Goal: Task Accomplishment & Management: Use online tool/utility

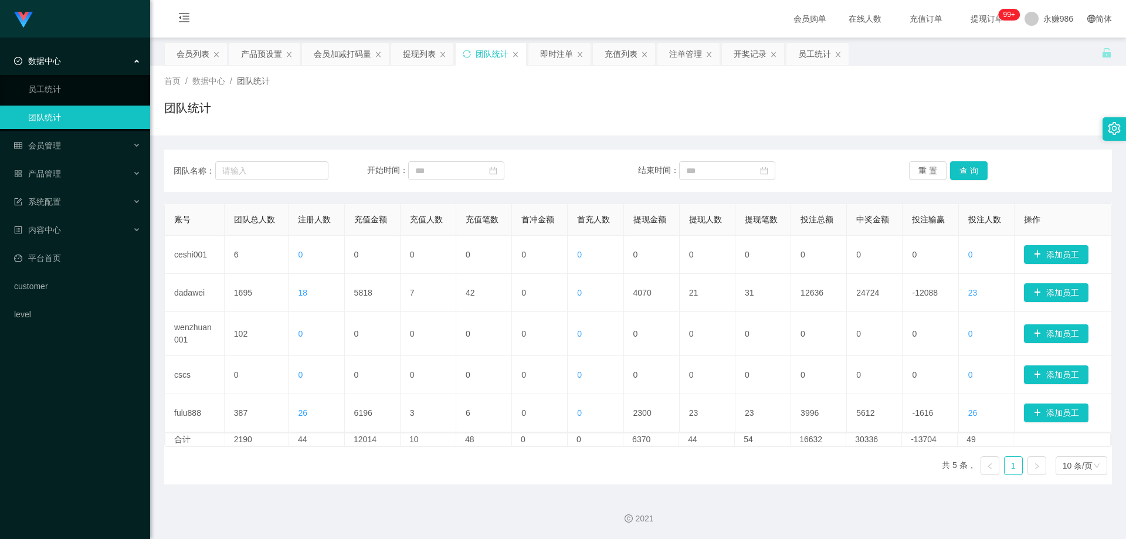
click at [985, 188] on div "团队名称： 开始时间： 结束时间： 重 置 查 询" at bounding box center [638, 171] width 948 height 42
click at [957, 169] on button "查 询" at bounding box center [969, 170] width 38 height 19
click at [84, 91] on link "员工统计" at bounding box center [84, 88] width 113 height 23
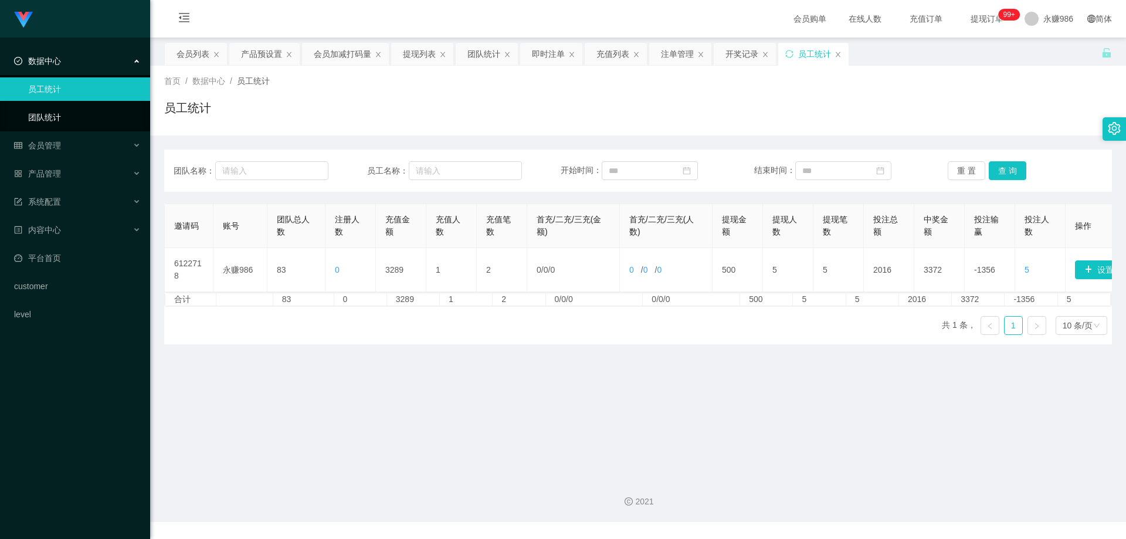
click at [80, 107] on link "团队统计" at bounding box center [84, 117] width 113 height 23
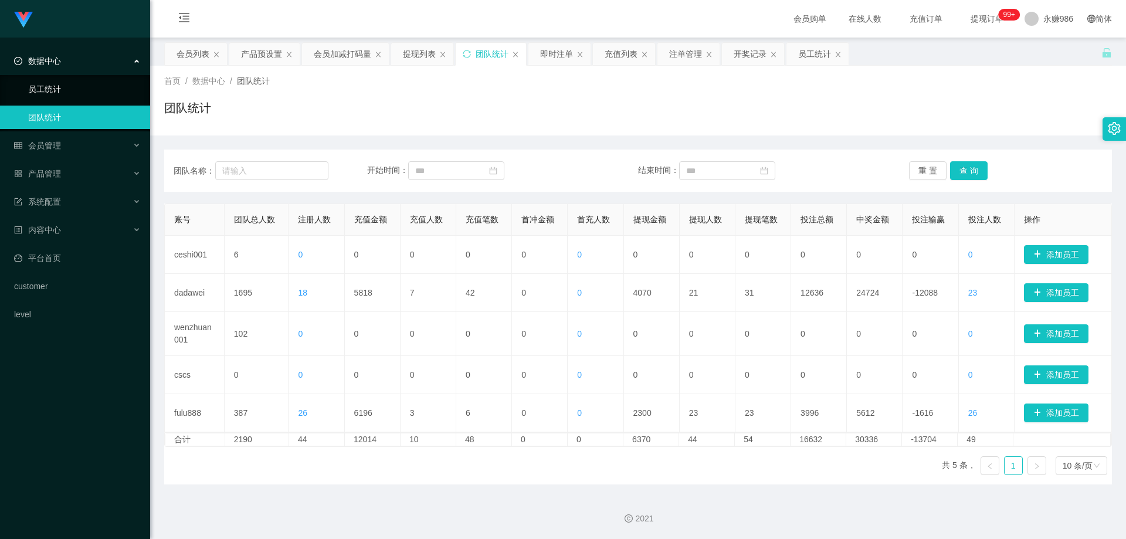
click at [86, 90] on link "员工统计" at bounding box center [84, 88] width 113 height 23
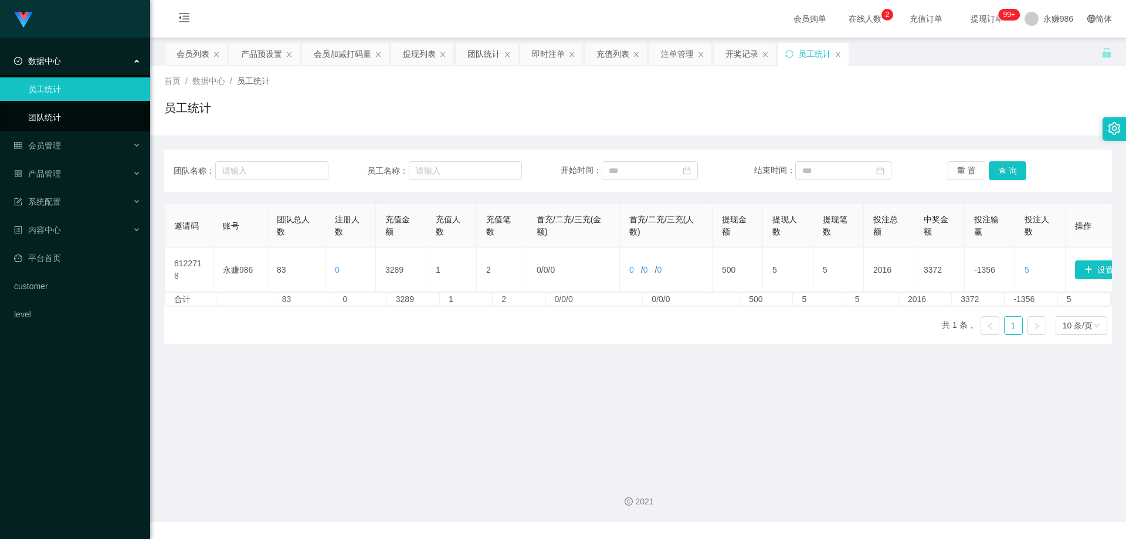
click at [85, 106] on link "团队统计" at bounding box center [84, 117] width 113 height 23
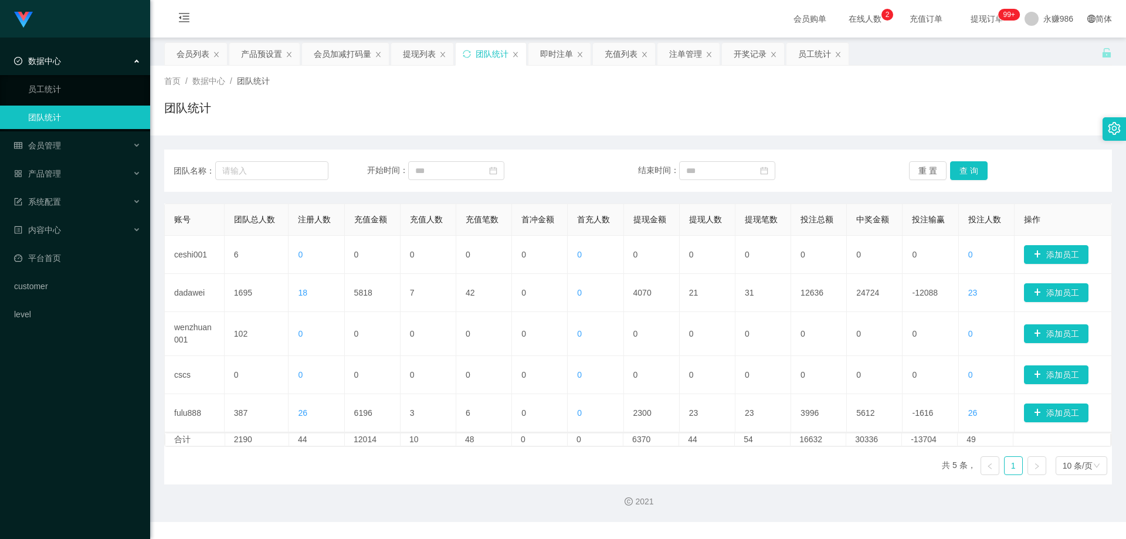
click at [86, 117] on link "团队统计" at bounding box center [84, 117] width 113 height 23
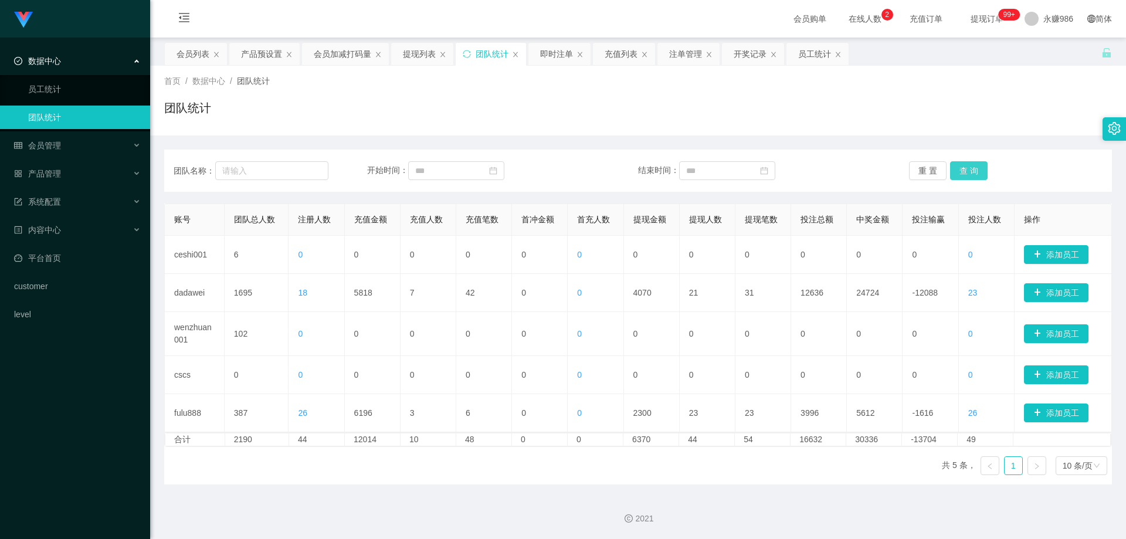
click at [975, 175] on button "查 询" at bounding box center [969, 170] width 38 height 19
click at [846, 19] on span "在线人数 0 1 2 3 4 5 6 7 8 9 0 1 2 3 4 5 6 7 8 9 0 1 2 3 4 5 6 7 8 9" at bounding box center [865, 19] width 45 height 8
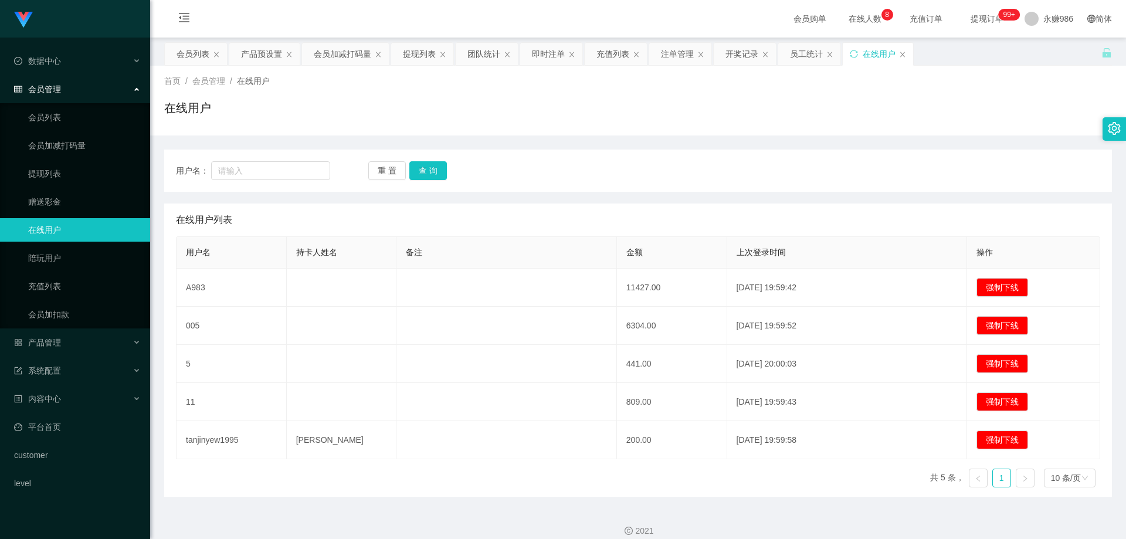
click at [717, 186] on div "用户名： 重 置 查 询" at bounding box center [638, 171] width 948 height 42
click at [436, 168] on button "查 询" at bounding box center [428, 170] width 38 height 19
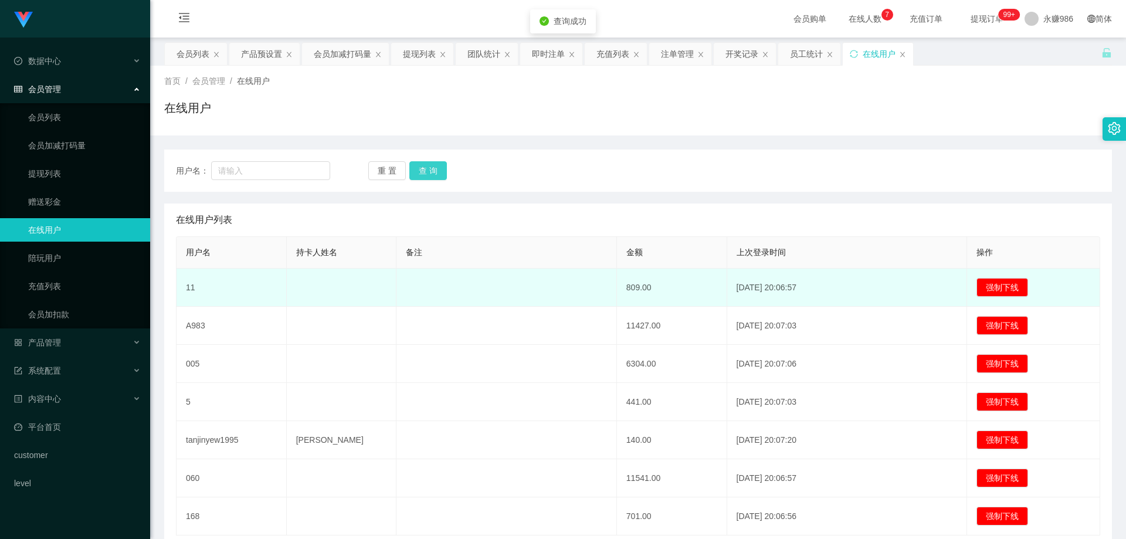
scroll to position [89, 0]
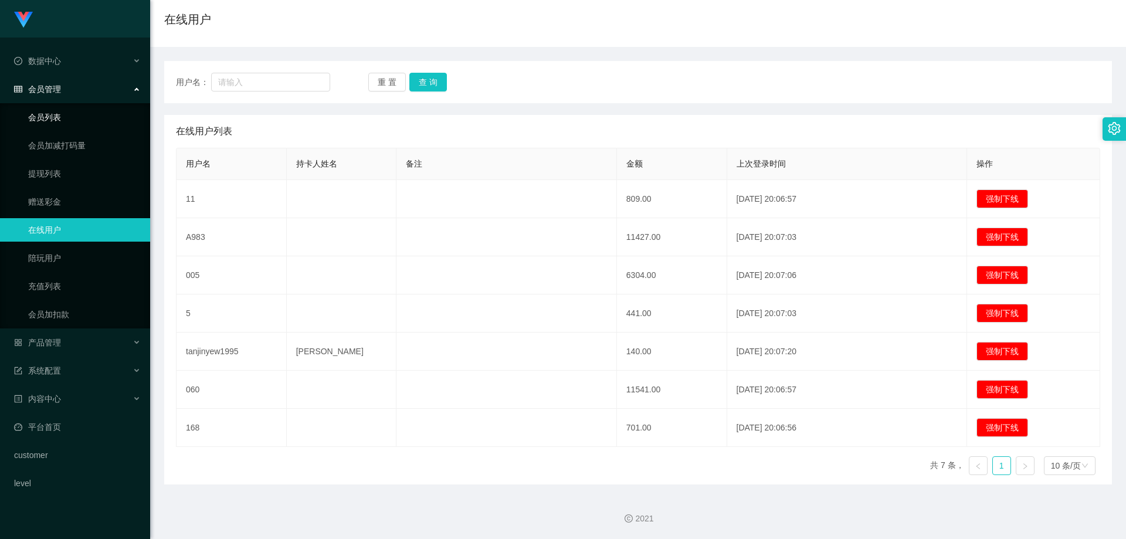
click at [63, 124] on link "会员列表" at bounding box center [84, 117] width 113 height 23
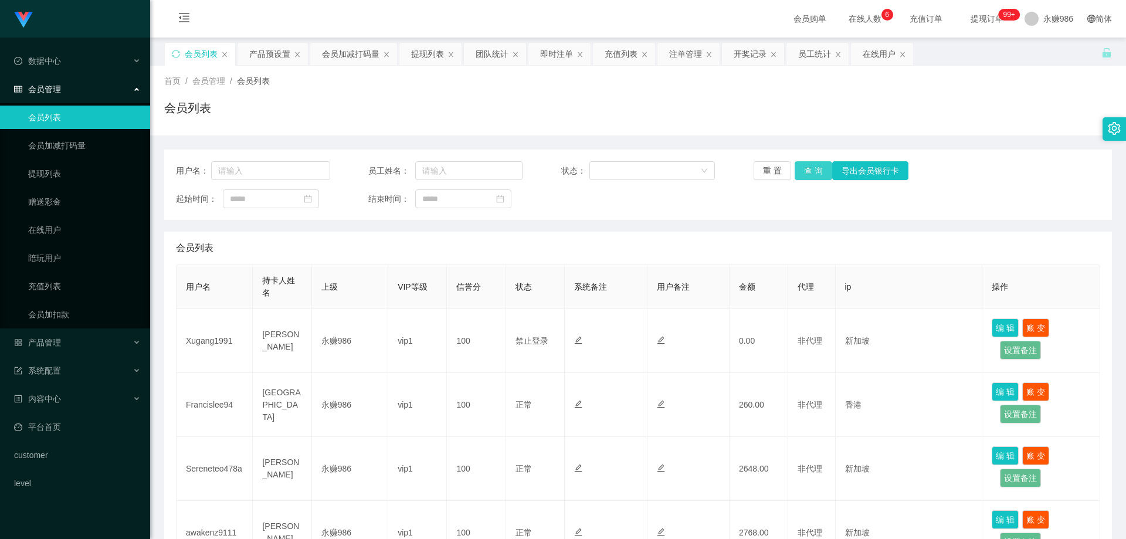
click at [796, 171] on button "查 询" at bounding box center [814, 170] width 38 height 19
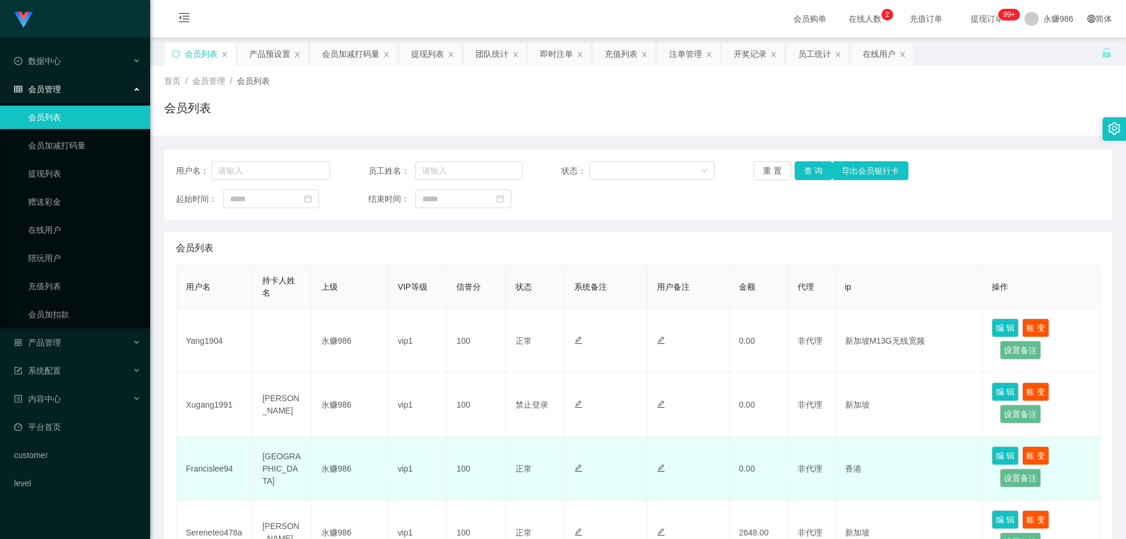
click at [213, 467] on td "Francislee94" at bounding box center [215, 469] width 76 height 64
click at [213, 468] on td "Francislee94" at bounding box center [215, 469] width 76 height 64
copy td "Francislee94"
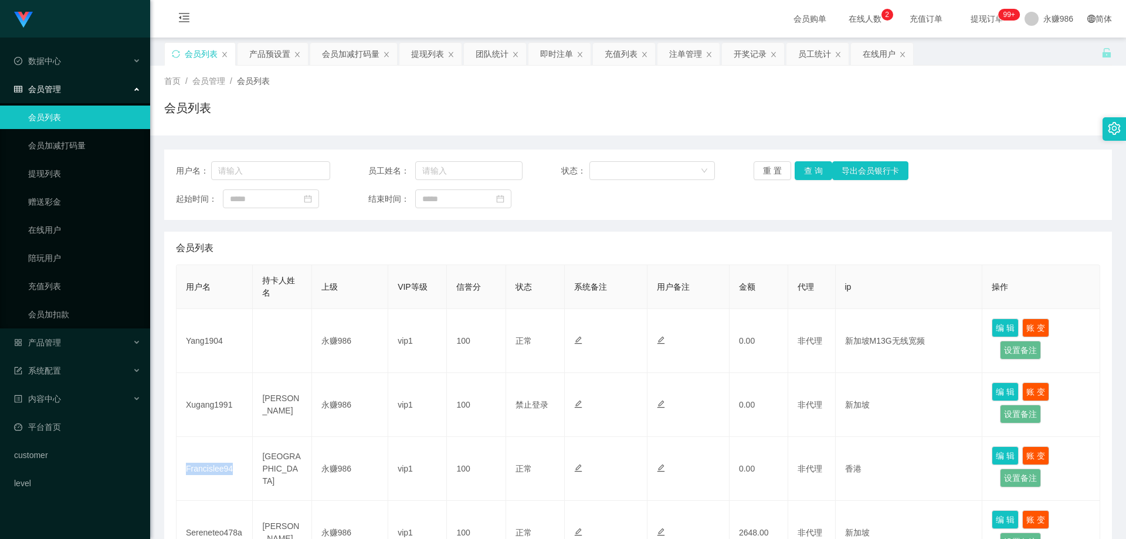
scroll to position [117, 0]
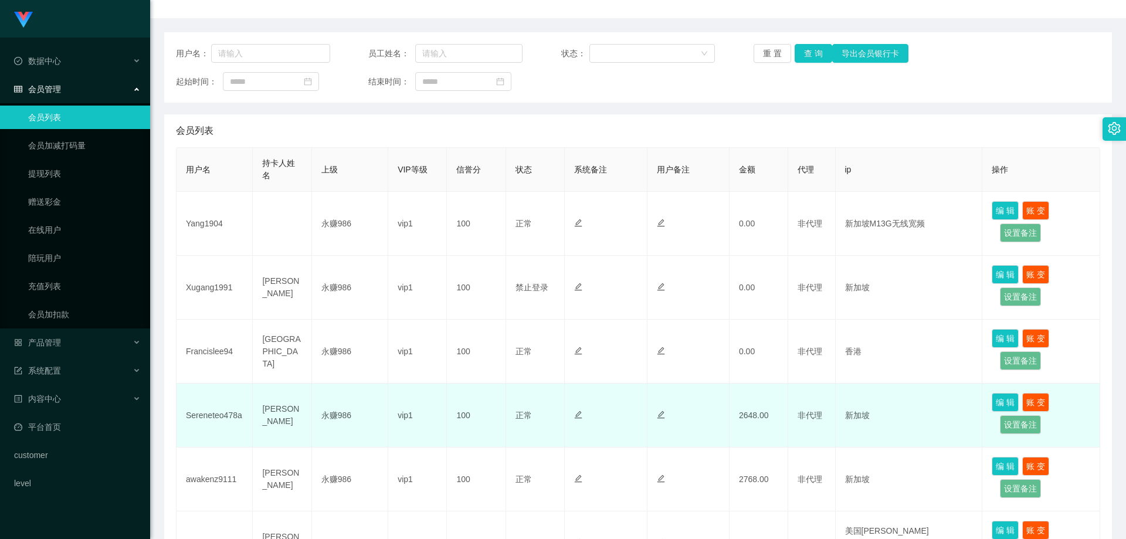
click at [220, 418] on td "Sereneteo478a" at bounding box center [215, 416] width 76 height 64
drag, startPoint x: 220, startPoint y: 418, endPoint x: 216, endPoint y: 445, distance: 26.7
click at [220, 418] on td "Sereneteo478a" at bounding box center [215, 416] width 76 height 64
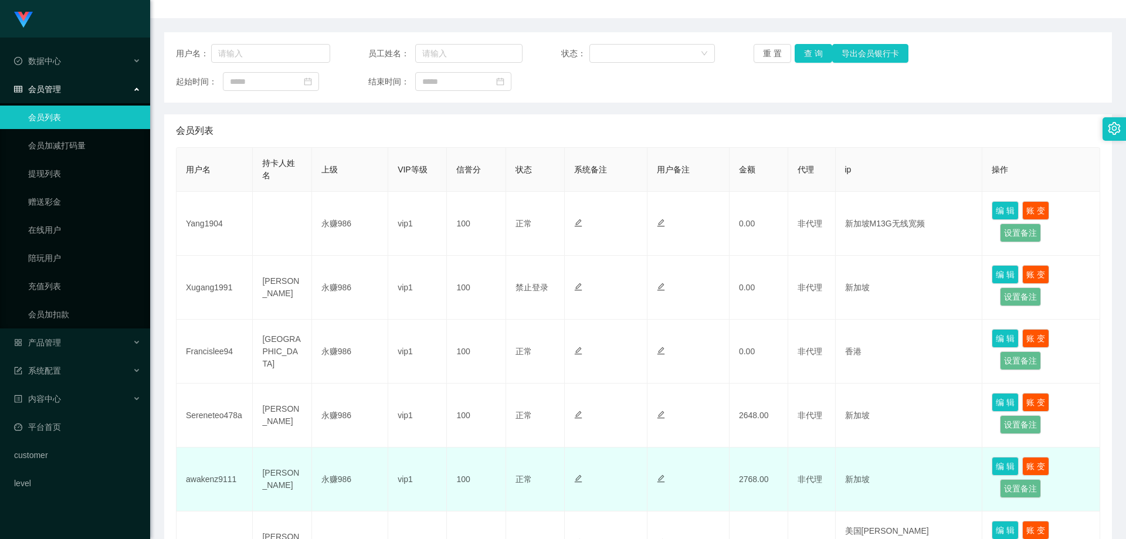
click at [211, 484] on td "awakenz9111" at bounding box center [215, 479] width 76 height 64
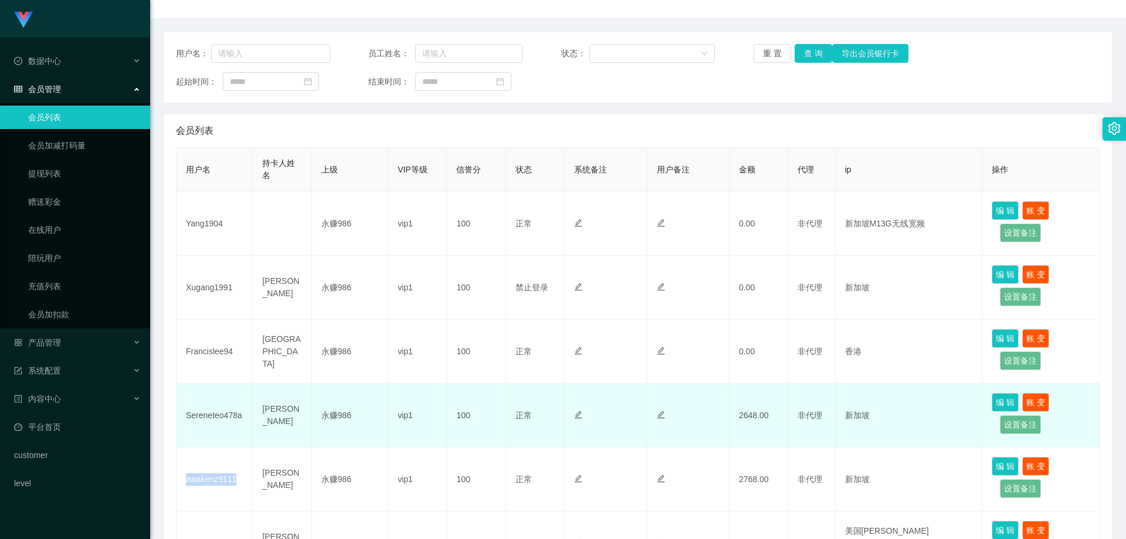
copy td "awakenz9111"
click at [210, 415] on td "Sereneteo478a" at bounding box center [215, 416] width 76 height 64
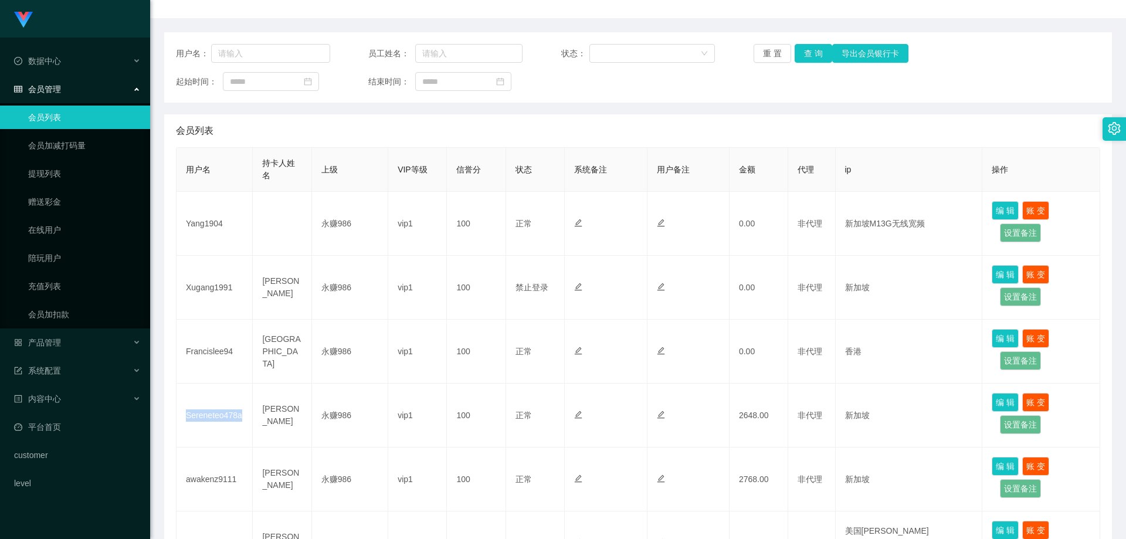
copy td "Sereneteo478a"
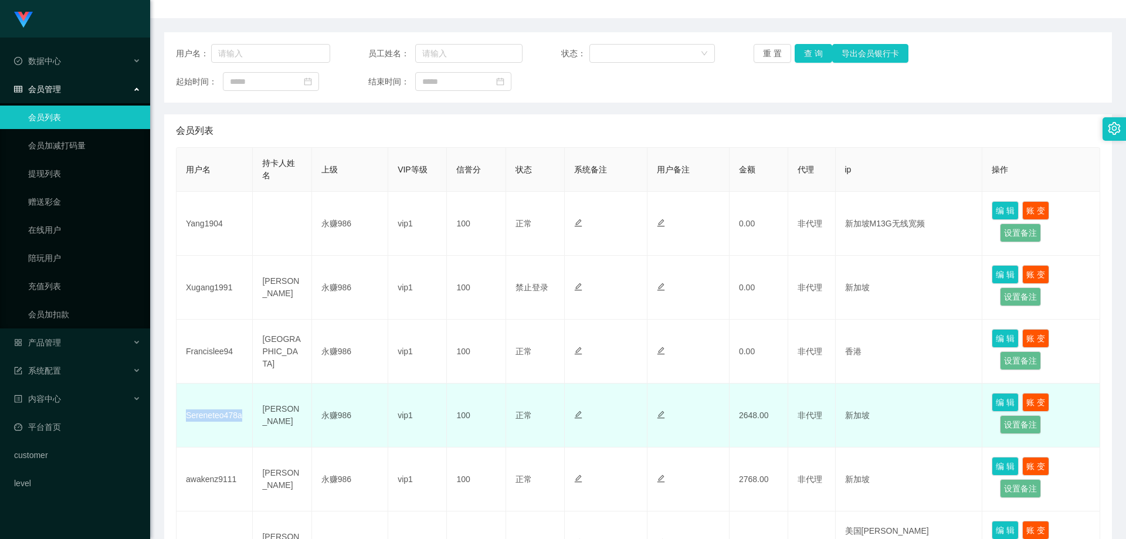
click at [201, 416] on td "Sereneteo478a" at bounding box center [215, 416] width 76 height 64
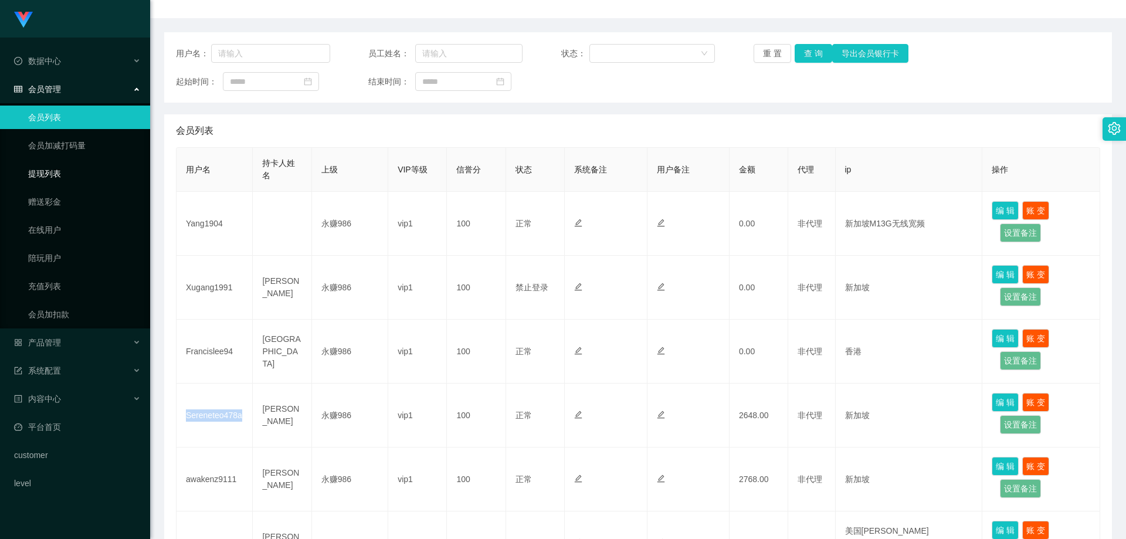
click at [68, 175] on link "提现列表" at bounding box center [84, 173] width 113 height 23
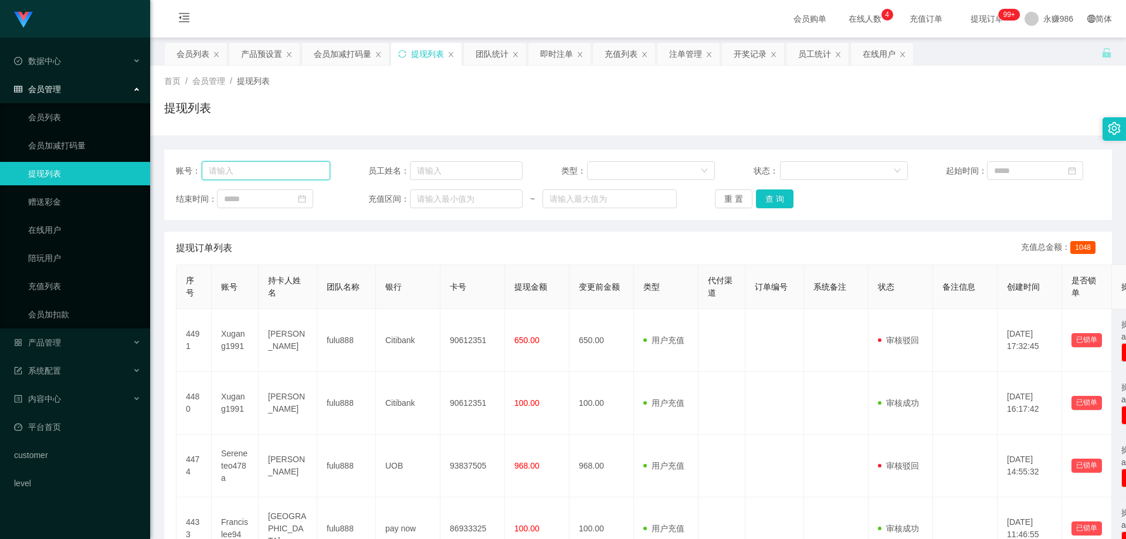
click at [280, 168] on input "text" at bounding box center [266, 170] width 128 height 19
paste input "Sereneteo478a"
type input "Sereneteo478a"
click at [778, 196] on button "查 询" at bounding box center [775, 198] width 38 height 19
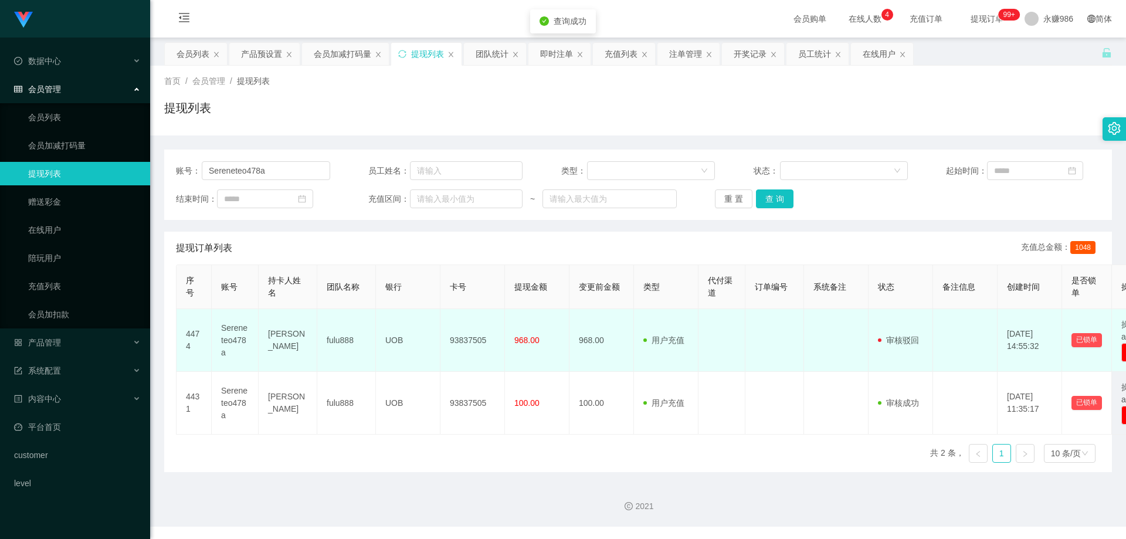
click at [455, 335] on td "93837505" at bounding box center [472, 340] width 65 height 63
click at [465, 338] on td "93837505" at bounding box center [472, 340] width 65 height 63
copy td "93837505"
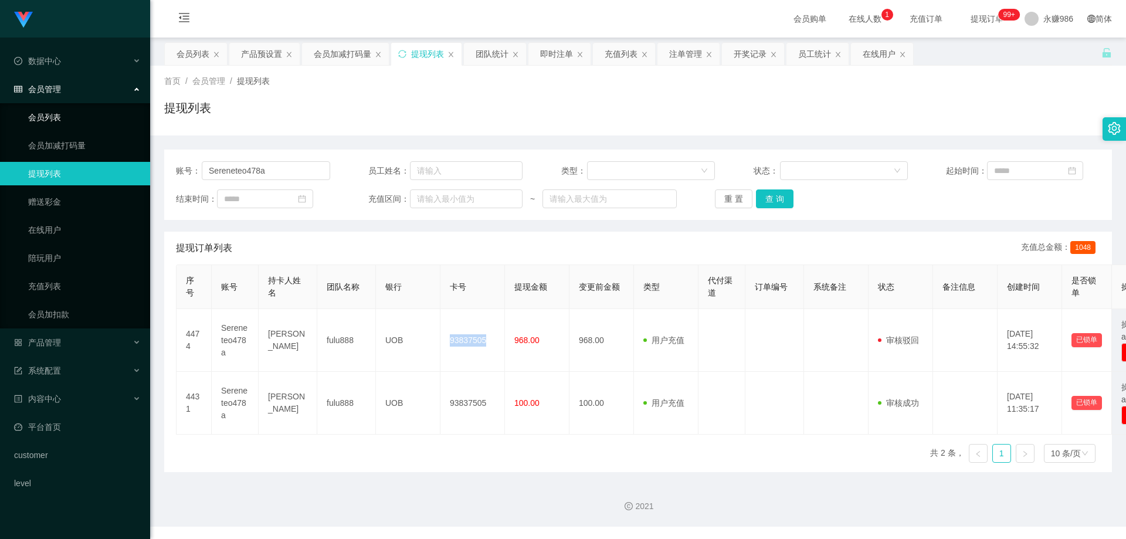
drag, startPoint x: 37, startPoint y: 125, endPoint x: 59, endPoint y: 114, distance: 24.7
click at [37, 125] on link "会员列表" at bounding box center [84, 117] width 113 height 23
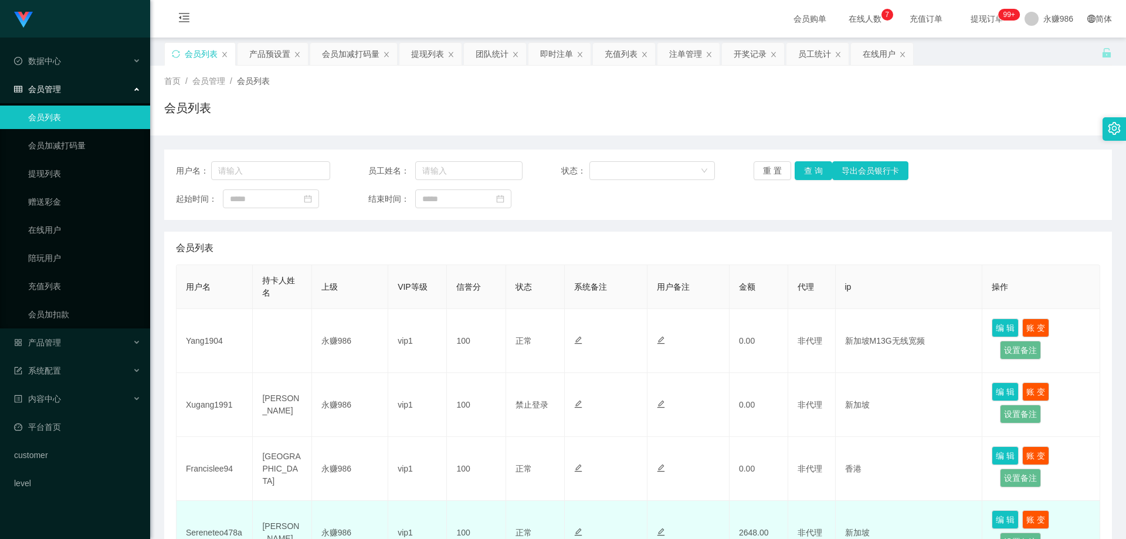
scroll to position [117, 0]
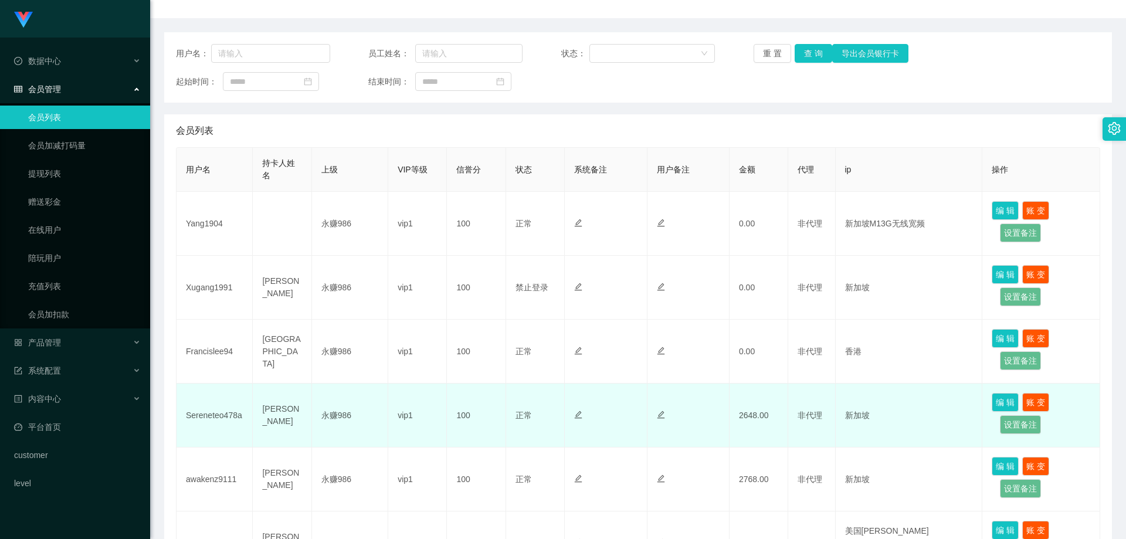
click at [212, 410] on td "Sereneteo478a" at bounding box center [215, 416] width 76 height 64
copy td "Sereneteo478a"
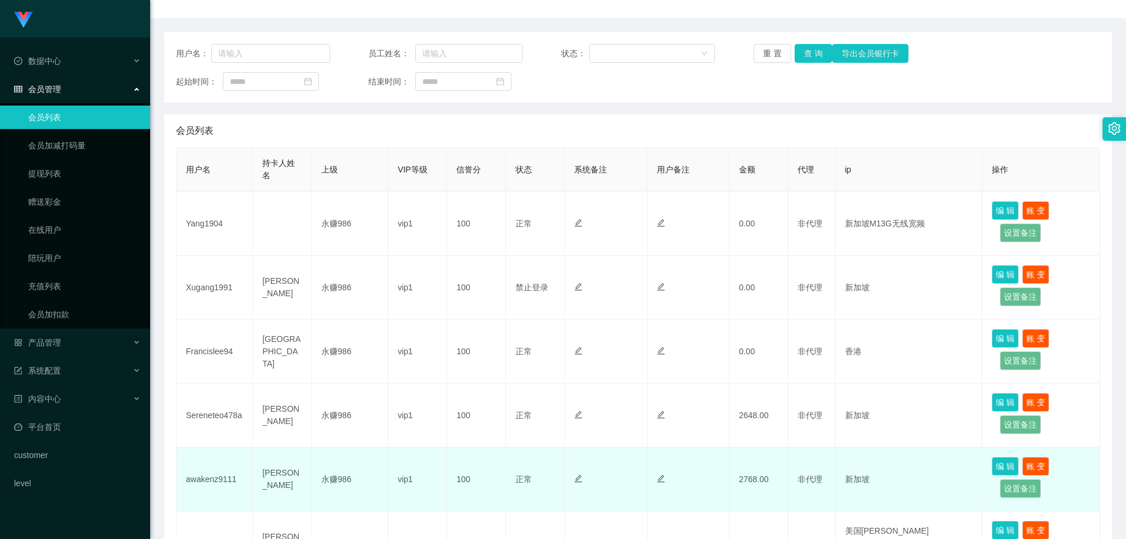
click at [228, 477] on td "awakenz9111" at bounding box center [215, 479] width 76 height 64
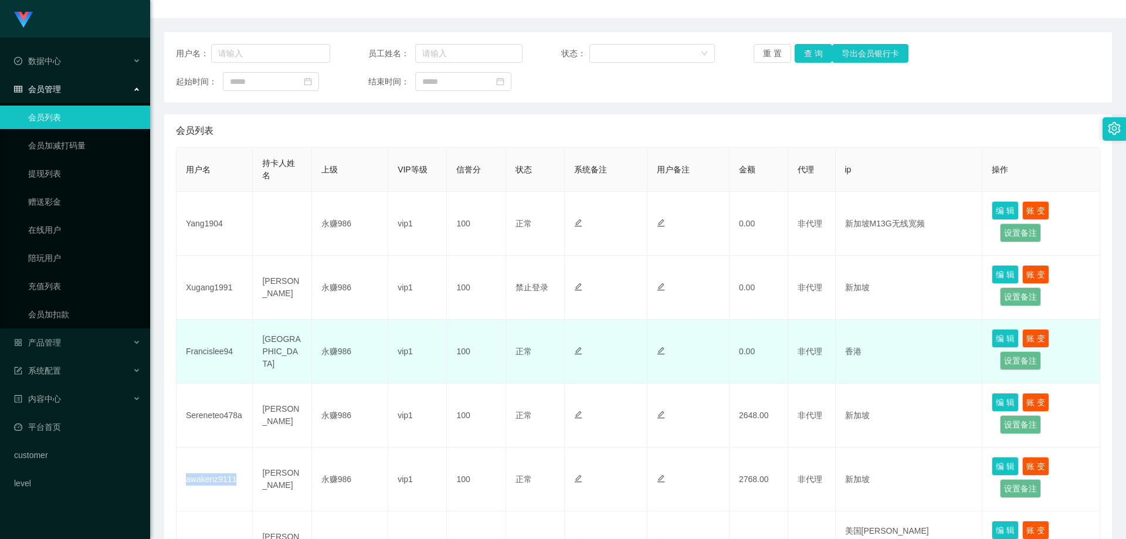
copy td "awakenz9111"
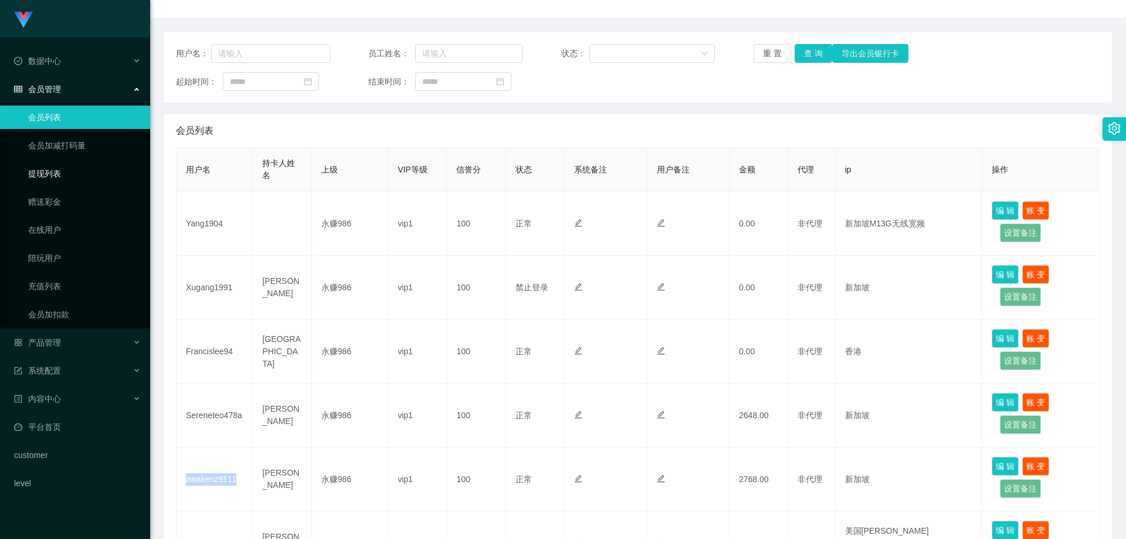
click at [63, 177] on link "提现列表" at bounding box center [84, 173] width 113 height 23
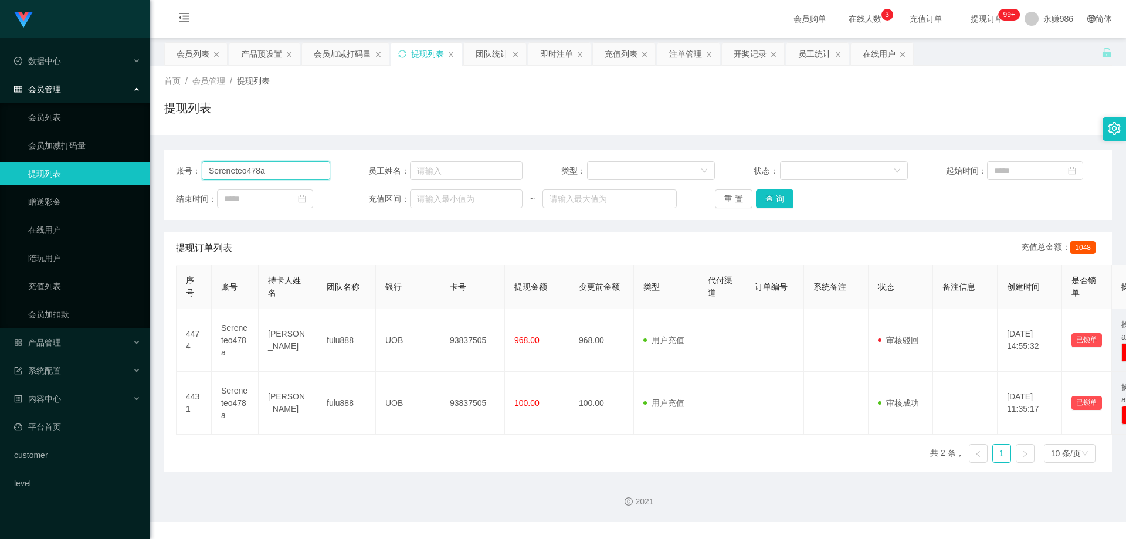
click at [249, 171] on input "Sereneteo478a" at bounding box center [266, 170] width 128 height 19
click at [249, 170] on input "Sereneteo478a" at bounding box center [266, 170] width 128 height 19
paste input "awakenz9111"
type input "awakenz9111"
drag, startPoint x: 764, startPoint y: 205, endPoint x: 747, endPoint y: 209, distance: 16.9
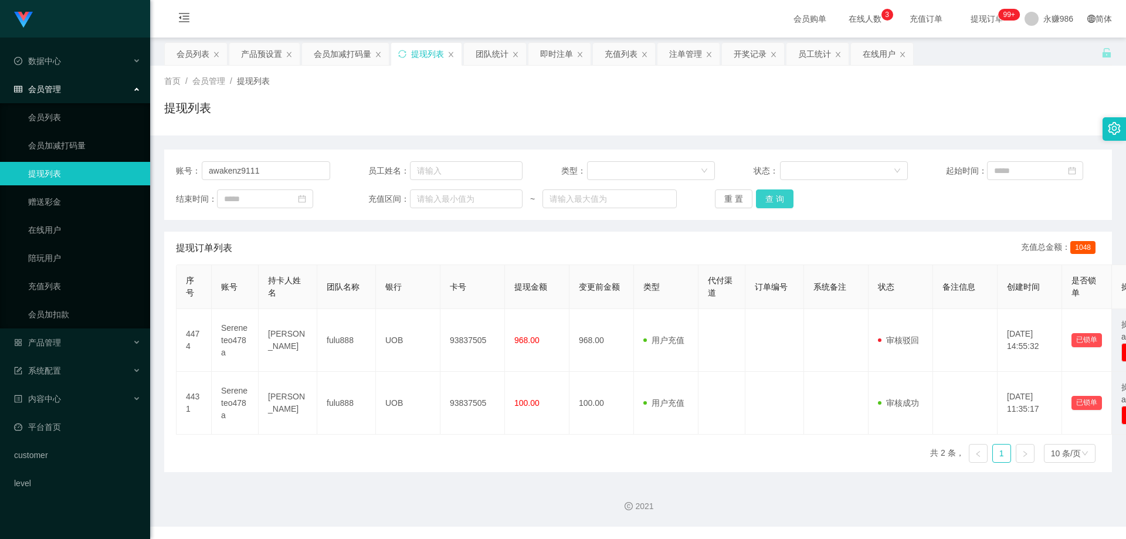
click at [764, 205] on button "查 询" at bounding box center [775, 198] width 38 height 19
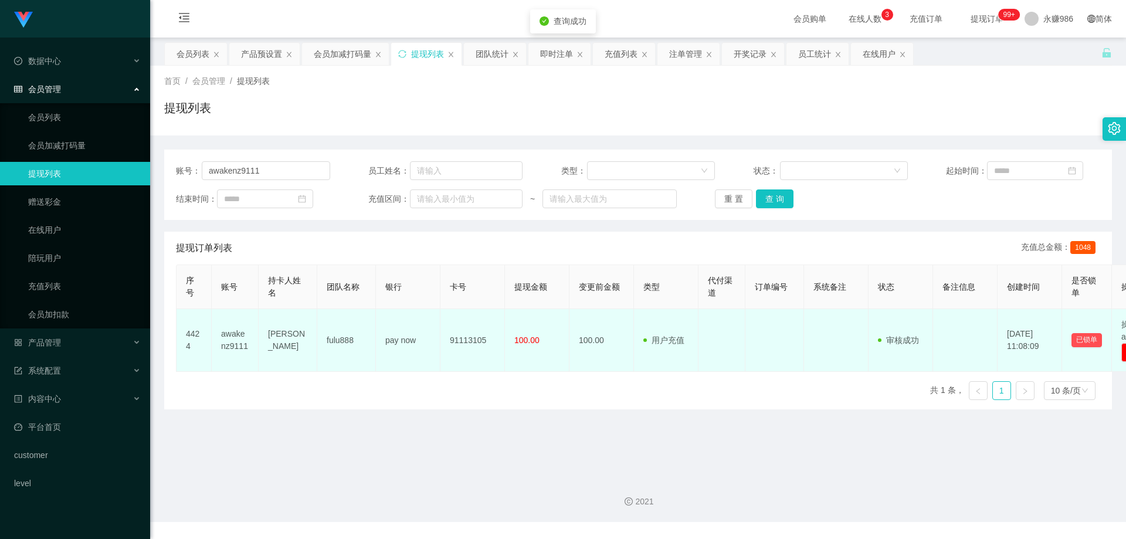
click at [321, 340] on td "fulu888" at bounding box center [346, 340] width 59 height 63
click at [472, 338] on td "91113105" at bounding box center [472, 340] width 65 height 63
drag, startPoint x: 472, startPoint y: 338, endPoint x: 783, endPoint y: 328, distance: 311.0
click at [472, 338] on td "91113105" at bounding box center [472, 340] width 65 height 63
copy td "91113105"
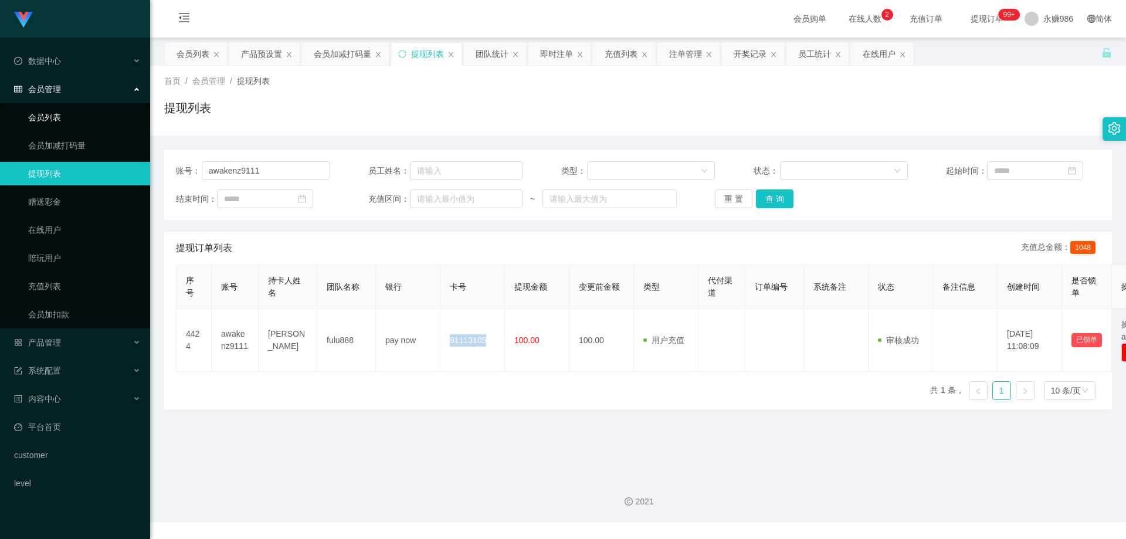
click at [57, 118] on link "会员列表" at bounding box center [84, 117] width 113 height 23
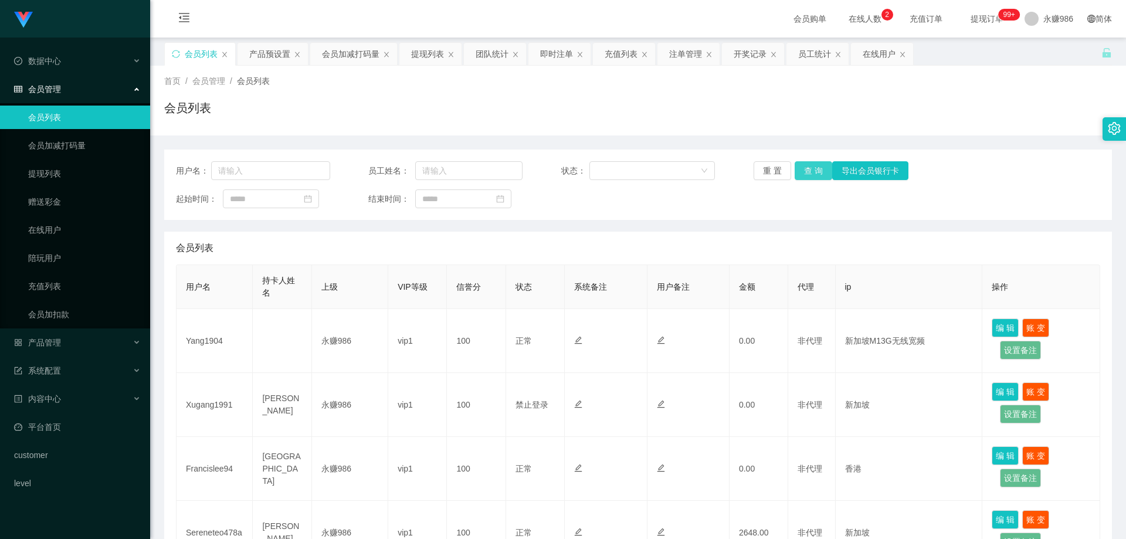
click at [814, 165] on button "查 询" at bounding box center [814, 170] width 38 height 19
click at [802, 165] on button "查 询" at bounding box center [814, 170] width 38 height 19
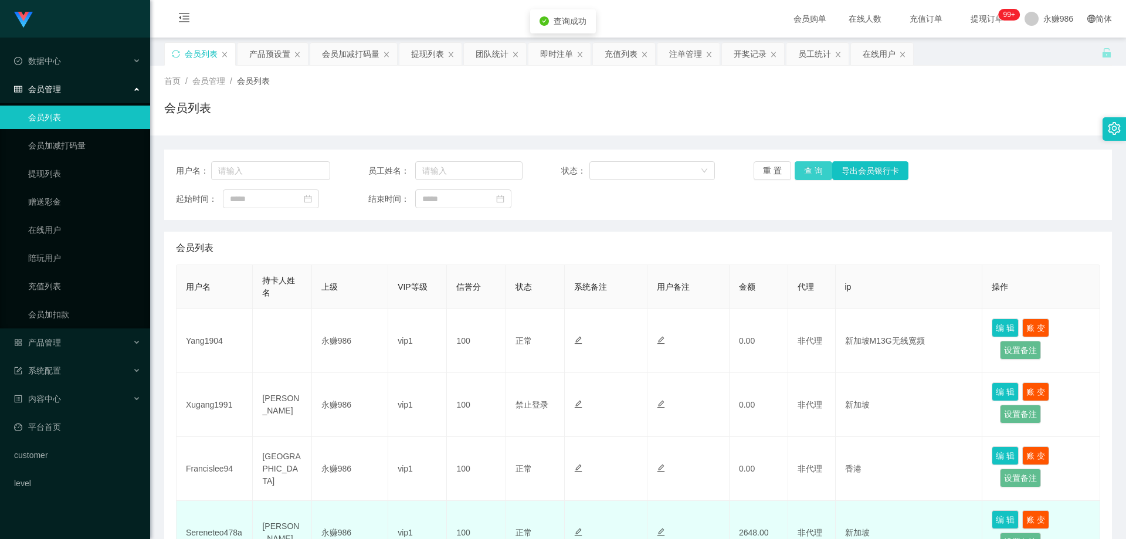
scroll to position [117, 0]
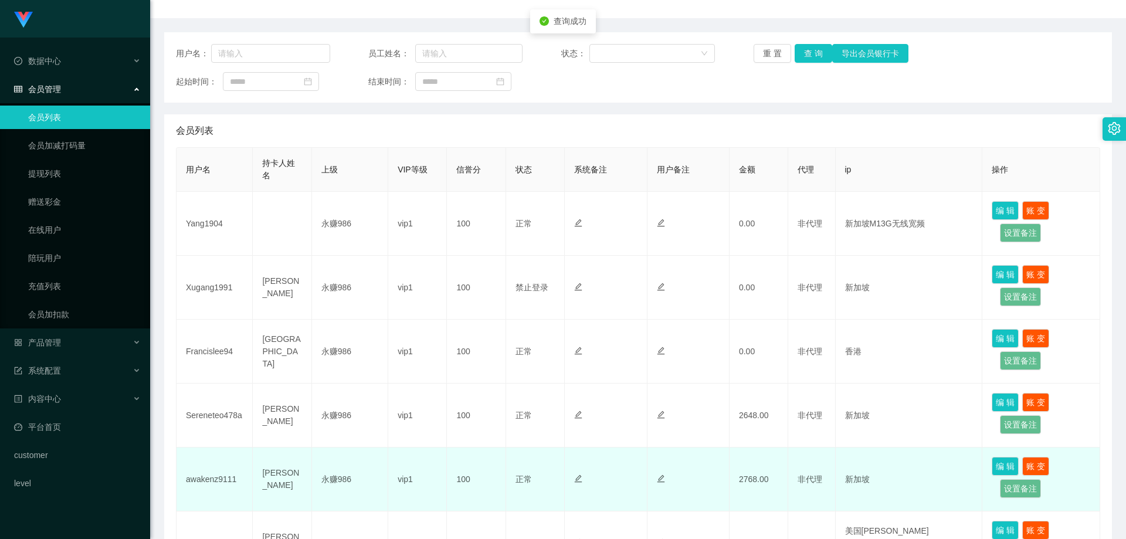
click at [217, 490] on td "awakenz9111" at bounding box center [215, 479] width 76 height 64
copy td "awakenz9111"
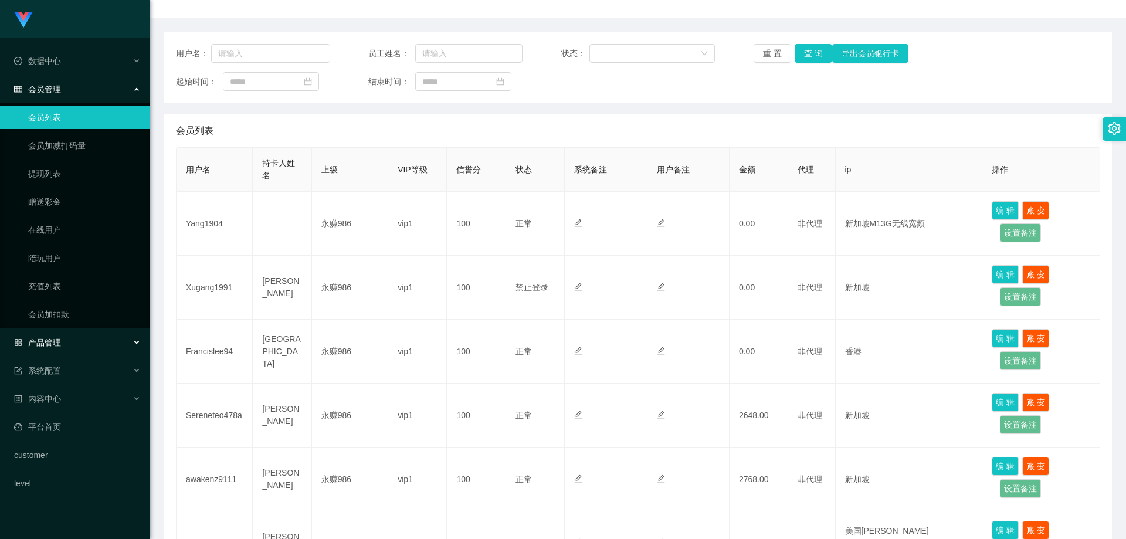
click at [60, 344] on span "产品管理" at bounding box center [37, 342] width 47 height 9
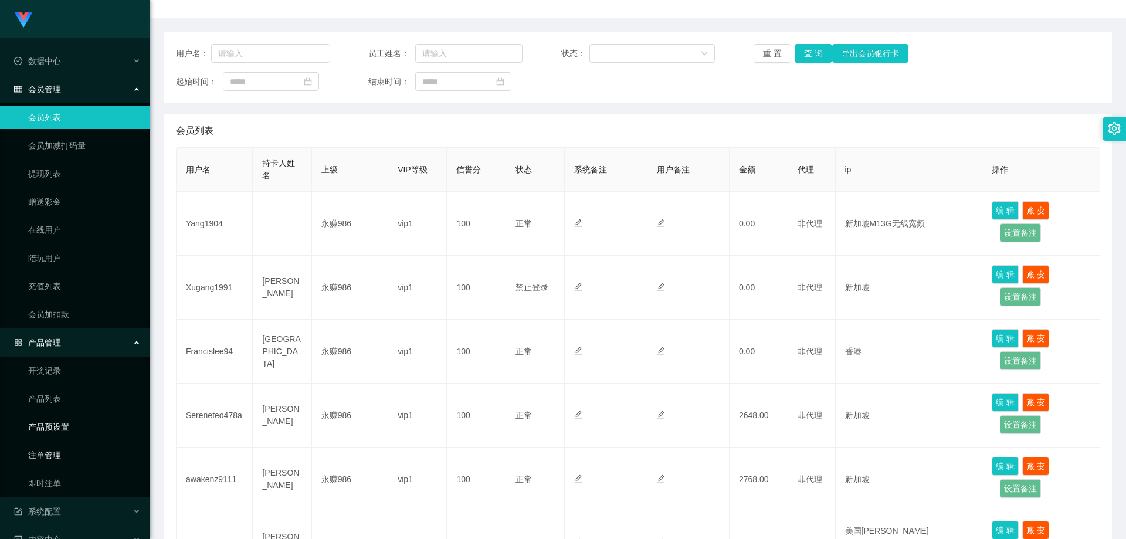
click at [57, 419] on link "产品预设置" at bounding box center [84, 426] width 113 height 23
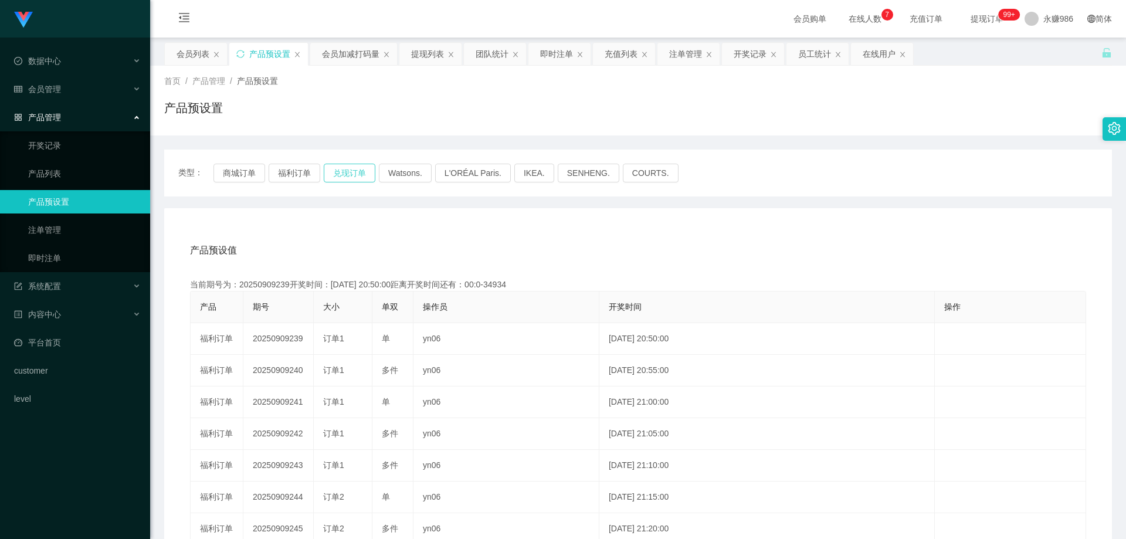
click at [339, 177] on button "兑现订单" at bounding box center [350, 173] width 52 height 19
click at [383, 304] on span "单双" at bounding box center [390, 306] width 16 height 9
click at [358, 178] on button "兑现订单" at bounding box center [350, 173] width 52 height 19
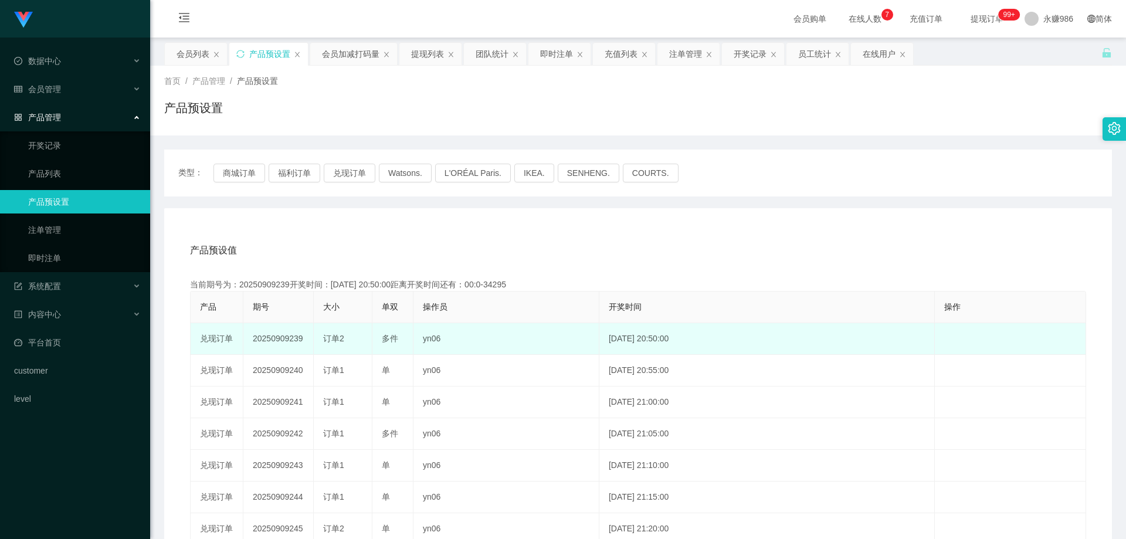
click at [342, 344] on td "订单2" at bounding box center [343, 339] width 59 height 32
click at [331, 340] on span "订单2" at bounding box center [333, 338] width 21 height 9
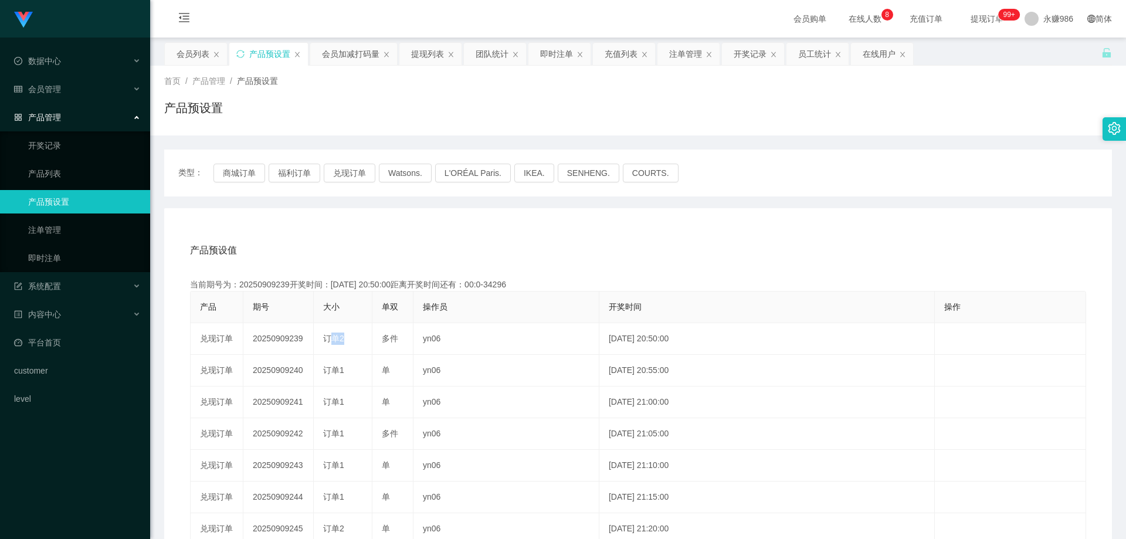
copy span "订单2"
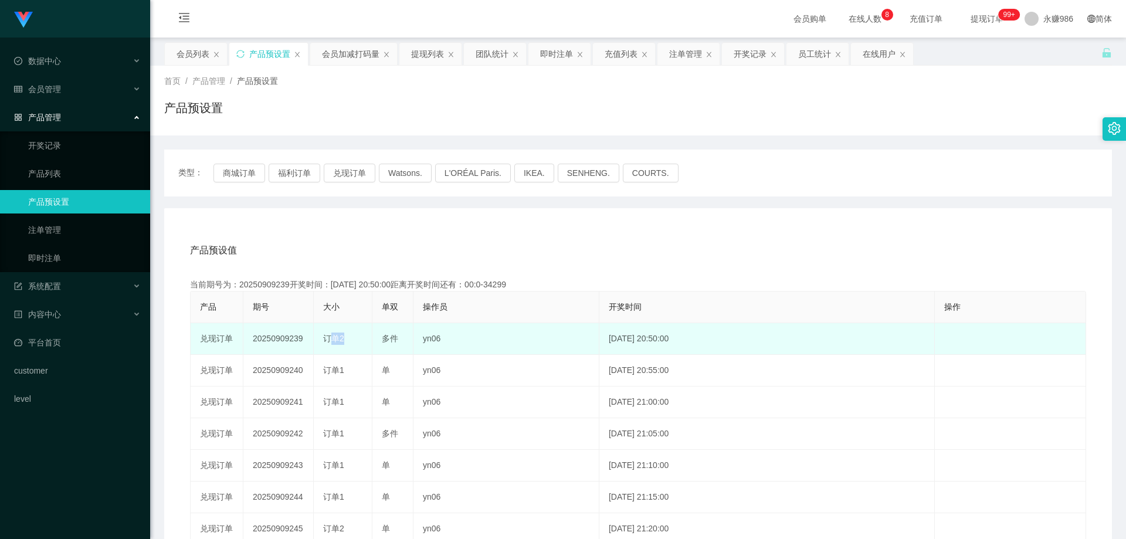
drag, startPoint x: 405, startPoint y: 338, endPoint x: 372, endPoint y: 338, distance: 33.4
click at [372, 338] on tr "兑现订单 20250909239 订单2 多件 yn06 [DATE] 20:50:00 编 辑 限制投注" at bounding box center [639, 339] width 896 height 32
copy tr "订单2 多件"
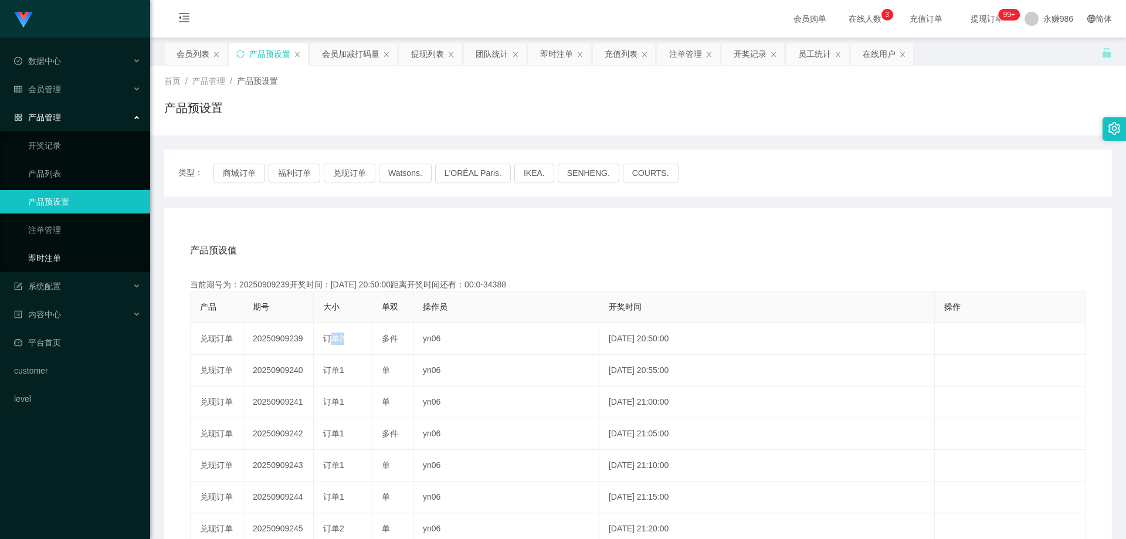
click at [72, 250] on link "即时注单" at bounding box center [84, 257] width 113 height 23
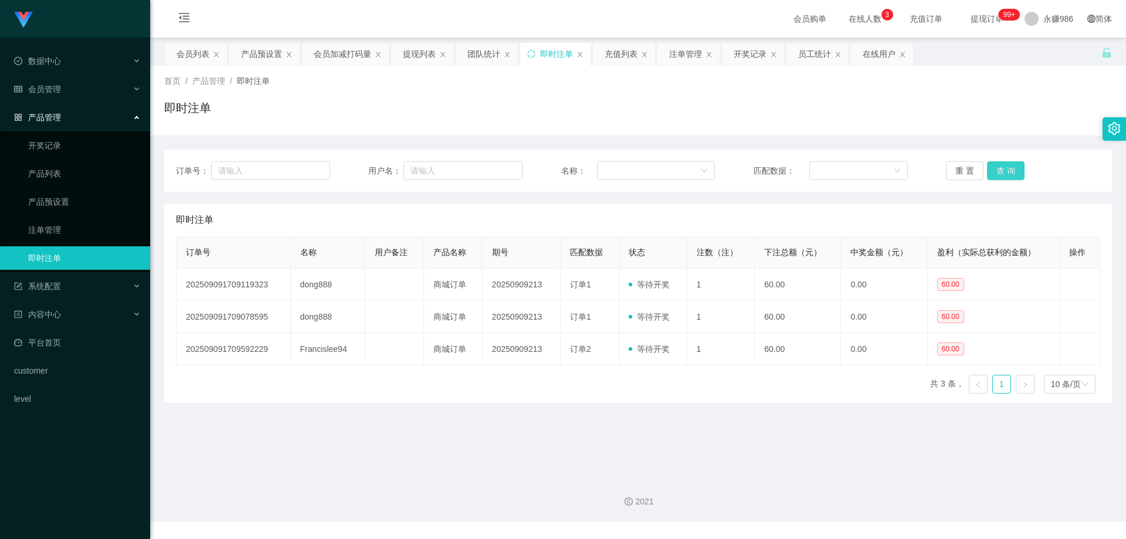
click at [1006, 168] on button "查 询" at bounding box center [1006, 170] width 38 height 19
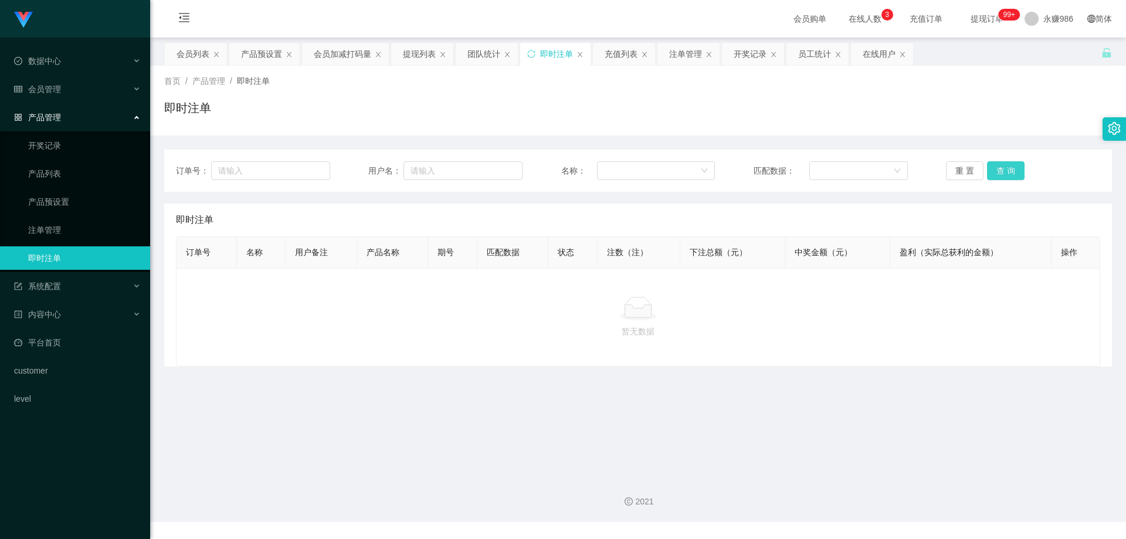
click at [1008, 168] on button "查 询" at bounding box center [1006, 170] width 38 height 19
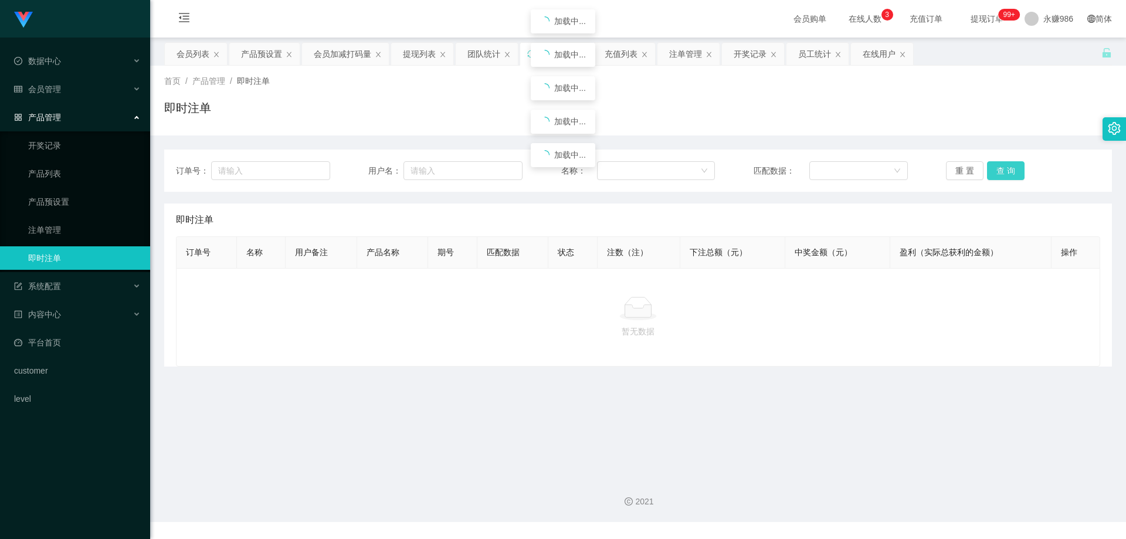
click at [1008, 168] on button "查 询" at bounding box center [1006, 170] width 38 height 19
click at [1008, 169] on button "查 询" at bounding box center [1006, 170] width 38 height 19
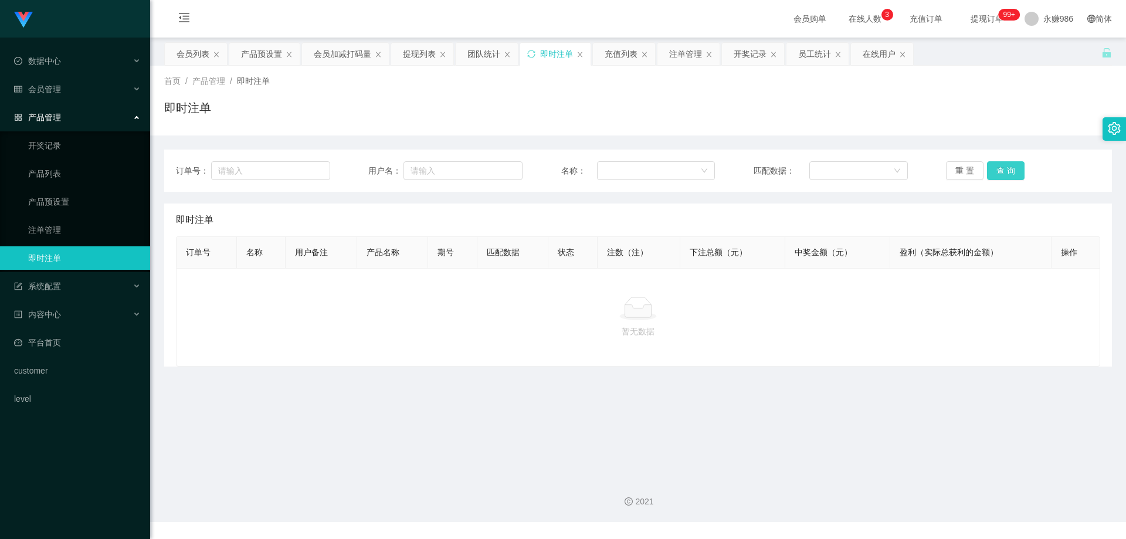
click at [1008, 169] on button "查 询" at bounding box center [1006, 170] width 38 height 19
click at [1008, 168] on button "查 询" at bounding box center [1006, 170] width 38 height 19
click at [996, 170] on button "查 询" at bounding box center [1006, 170] width 38 height 19
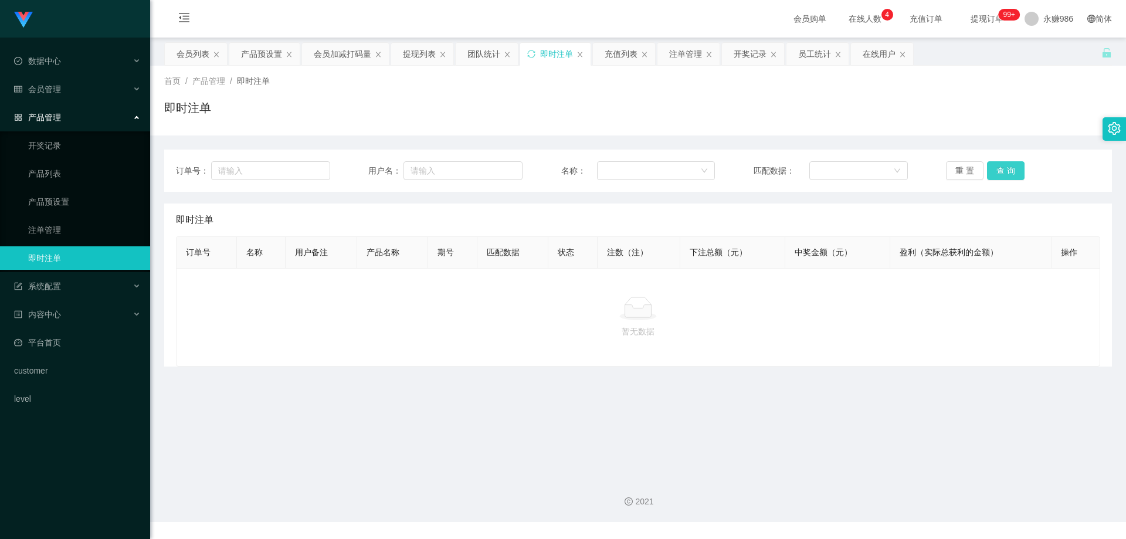
click at [996, 170] on button "查 询" at bounding box center [1006, 170] width 38 height 19
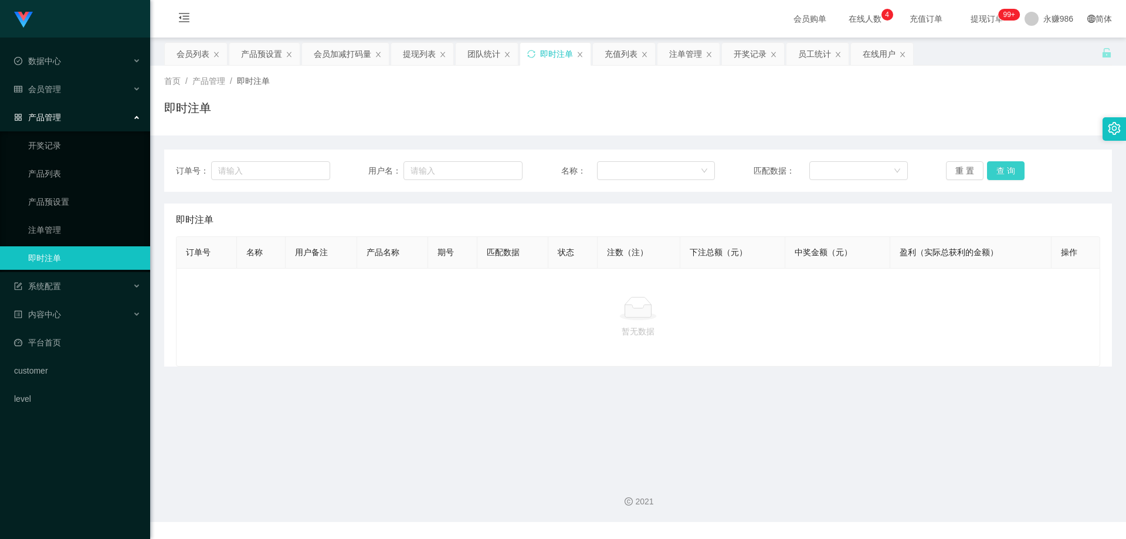
click at [996, 170] on button "查 询" at bounding box center [1006, 170] width 38 height 19
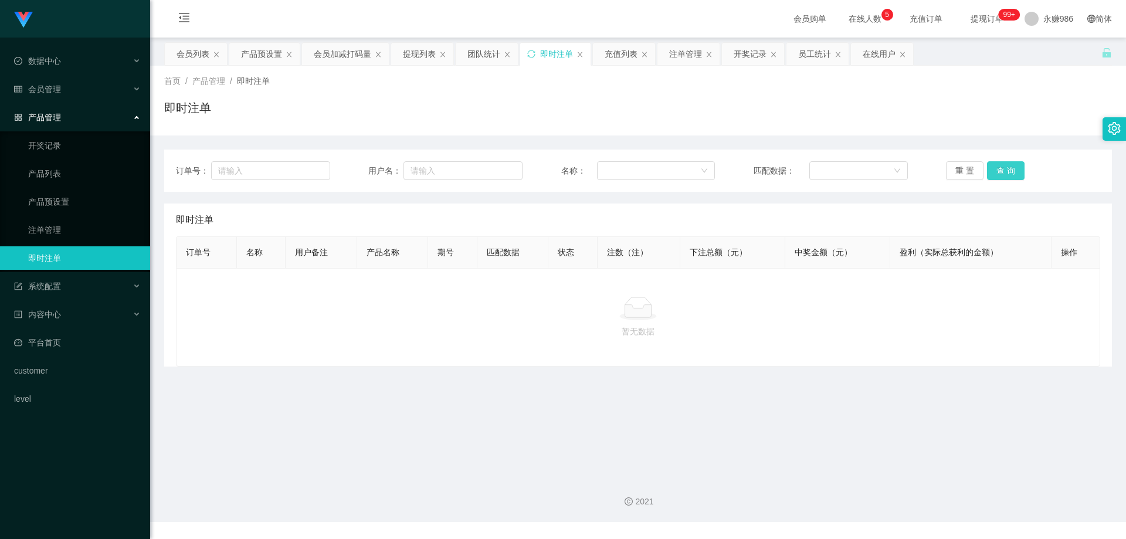
click at [996, 170] on button "查 询" at bounding box center [1006, 170] width 38 height 19
click at [995, 174] on button "查 询" at bounding box center [1006, 170] width 38 height 19
click at [68, 146] on link "开奖记录" at bounding box center [84, 145] width 113 height 23
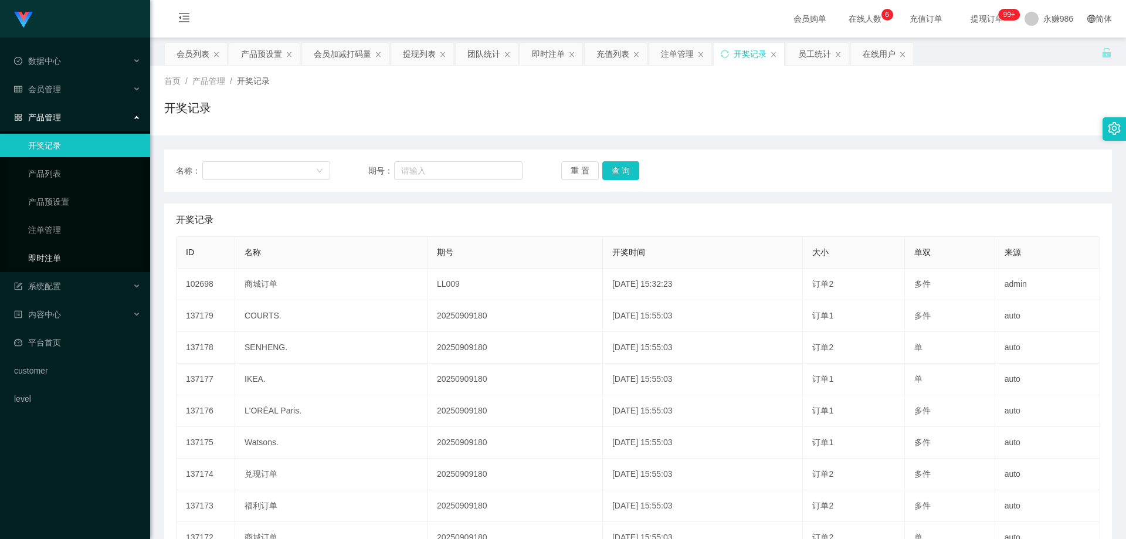
click at [61, 247] on link "即时注单" at bounding box center [84, 257] width 113 height 23
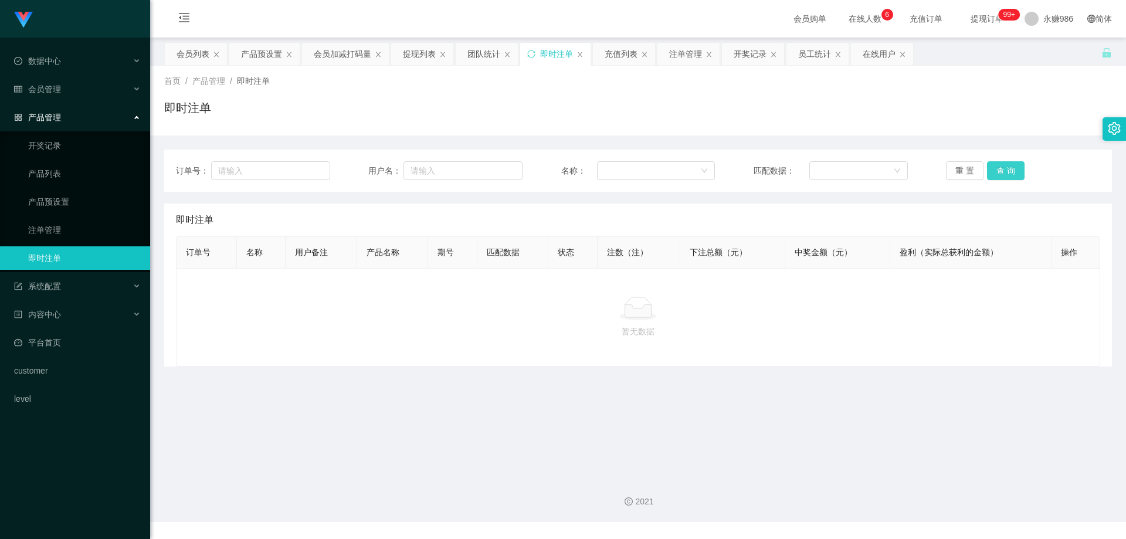
click at [998, 168] on button "查 询" at bounding box center [1006, 170] width 38 height 19
click at [59, 76] on ul "数据中心 员工统计 团队统计 会员管理 会员列表 会员加减打码量 提现列表 赠送彩金 在线用户 陪玩用户 充值列表 会员加扣款 产品管理 开奖记录 产品列表 …" at bounding box center [75, 230] width 150 height 385
click at [59, 85] on span "会员管理" at bounding box center [37, 88] width 47 height 9
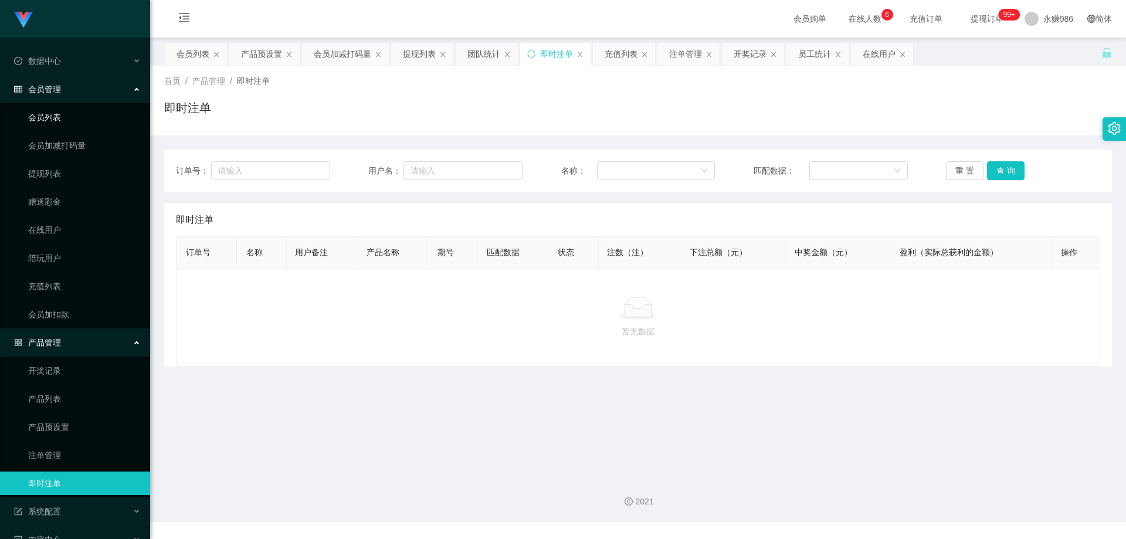
click at [55, 120] on link "会员列表" at bounding box center [84, 117] width 113 height 23
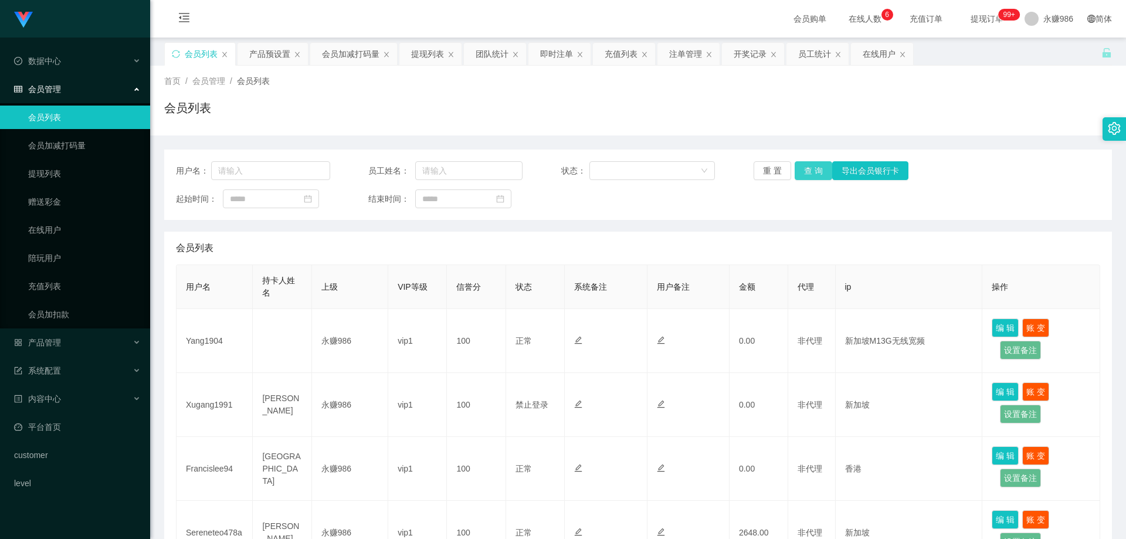
click at [806, 168] on button "查 询" at bounding box center [814, 170] width 38 height 19
click at [806, 169] on button "查 询" at bounding box center [814, 170] width 38 height 19
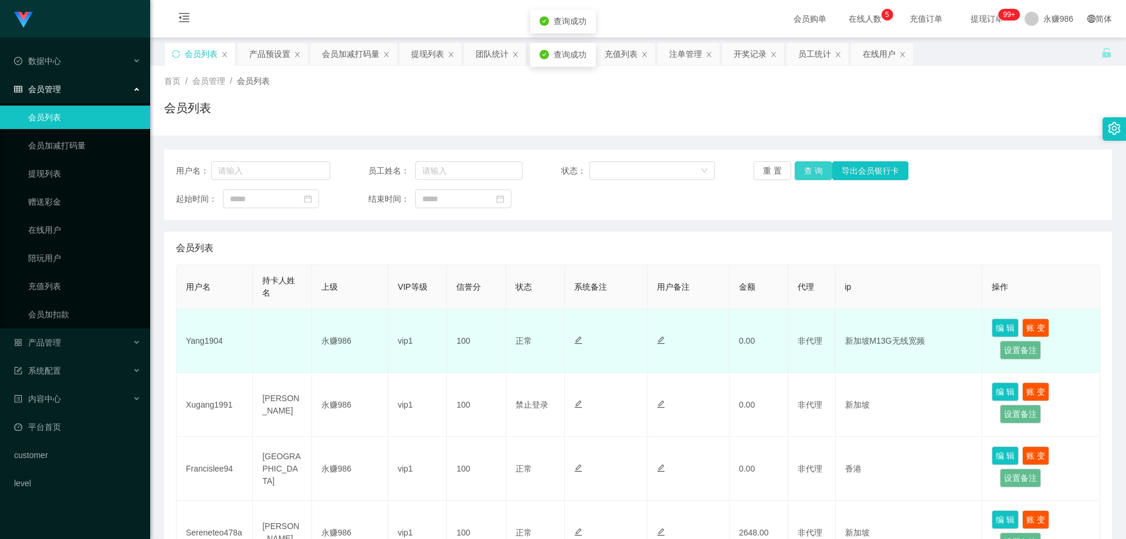
scroll to position [117, 0]
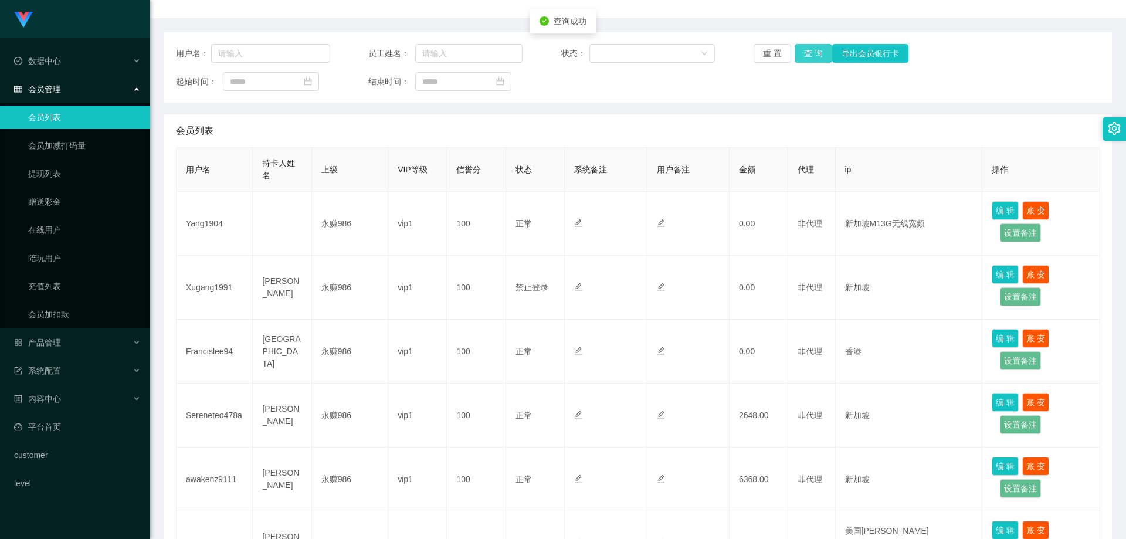
click at [808, 46] on button "查 询" at bounding box center [814, 53] width 38 height 19
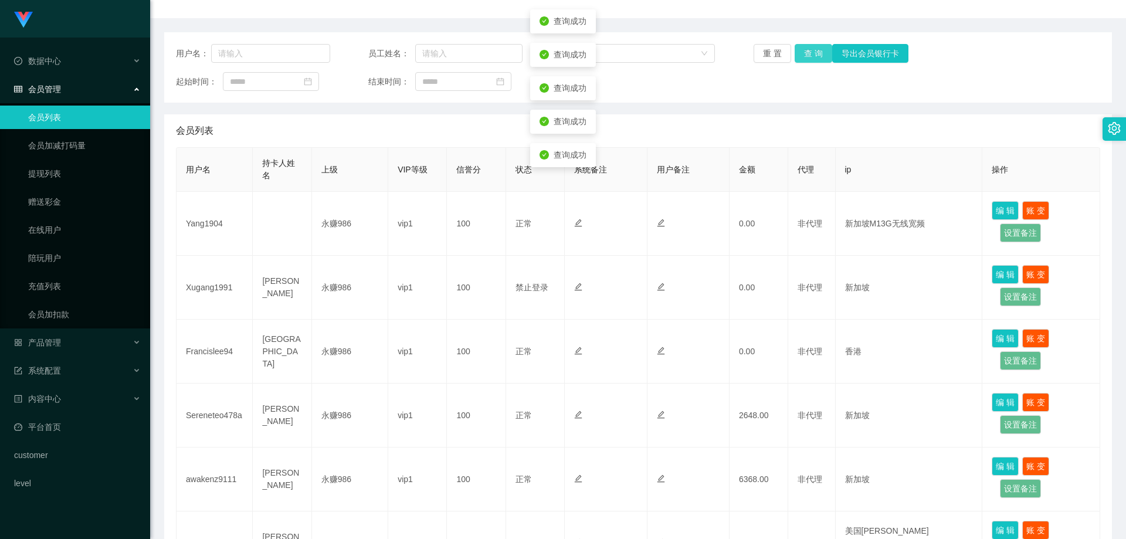
click at [808, 46] on button "查 询" at bounding box center [814, 53] width 38 height 19
click at [60, 343] on span "产品管理" at bounding box center [37, 342] width 47 height 9
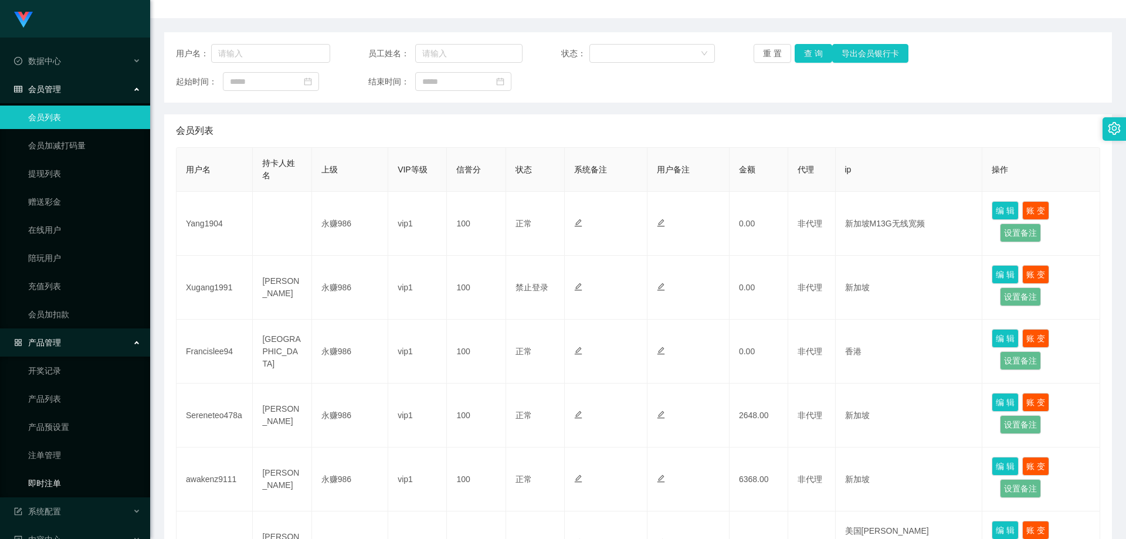
click at [59, 487] on link "即时注单" at bounding box center [84, 483] width 113 height 23
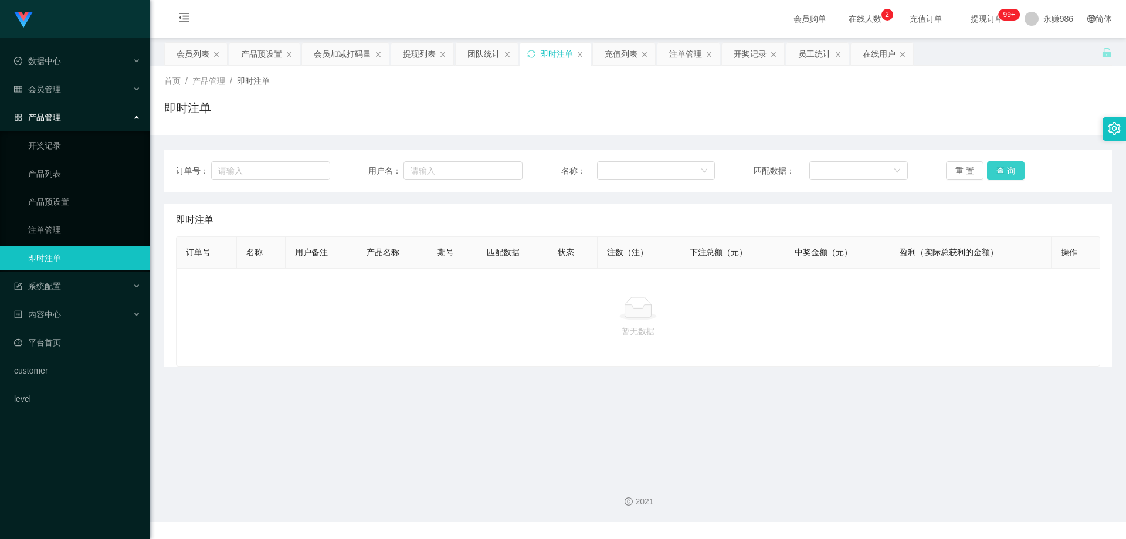
click at [1015, 167] on button "查 询" at bounding box center [1006, 170] width 38 height 19
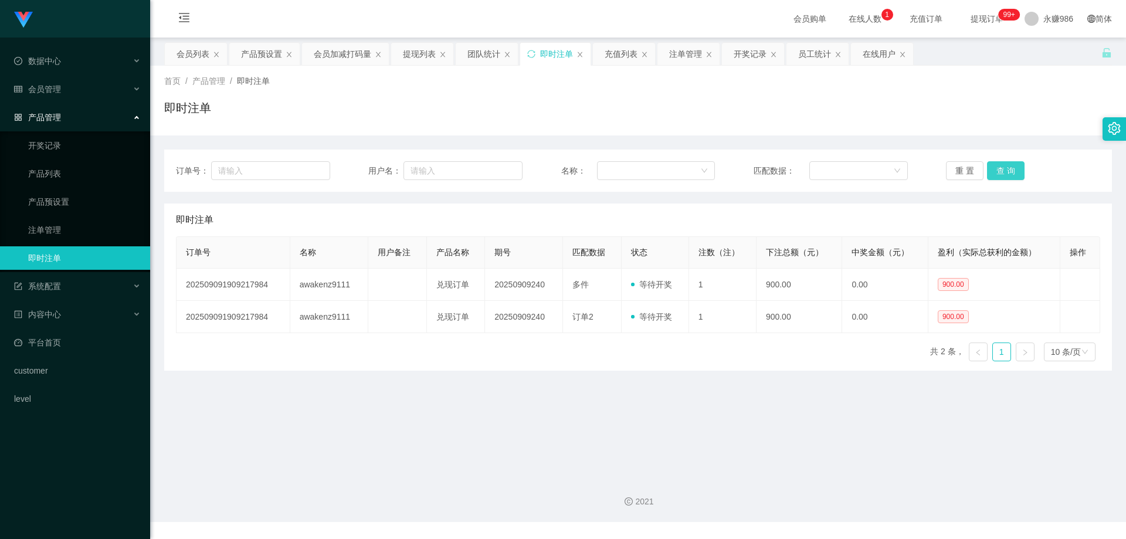
click at [997, 172] on button "查 询" at bounding box center [1006, 170] width 38 height 19
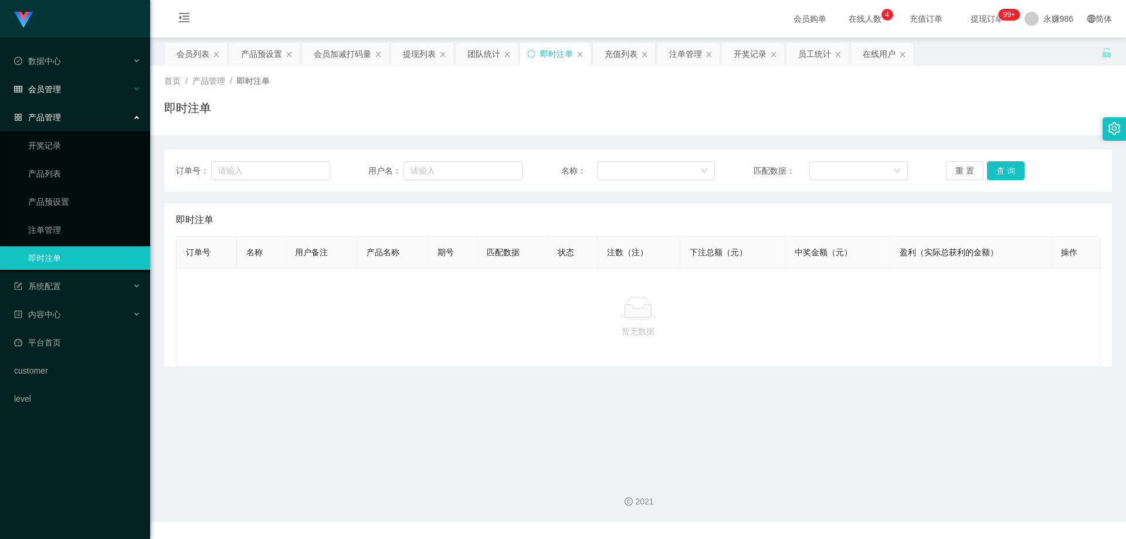
click at [62, 89] on div "会员管理" at bounding box center [75, 88] width 150 height 23
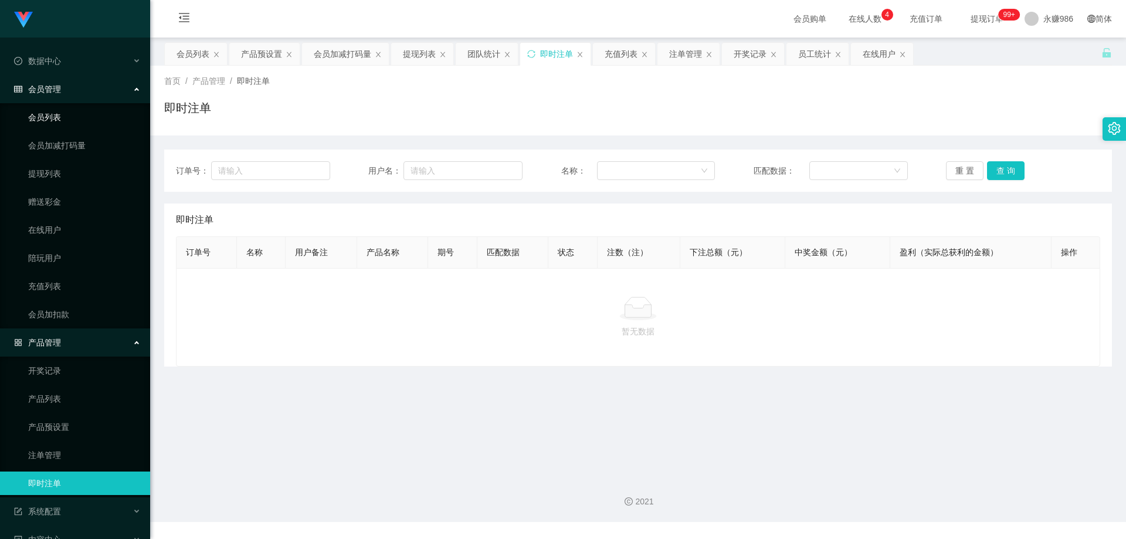
click at [55, 121] on link "会员列表" at bounding box center [84, 117] width 113 height 23
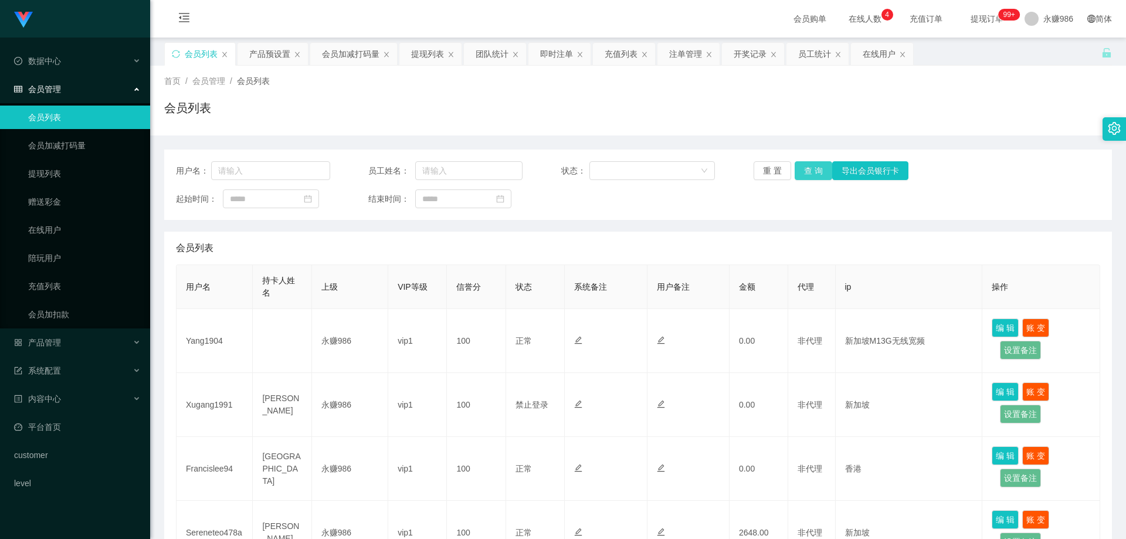
click at [808, 163] on button "查 询" at bounding box center [814, 170] width 38 height 19
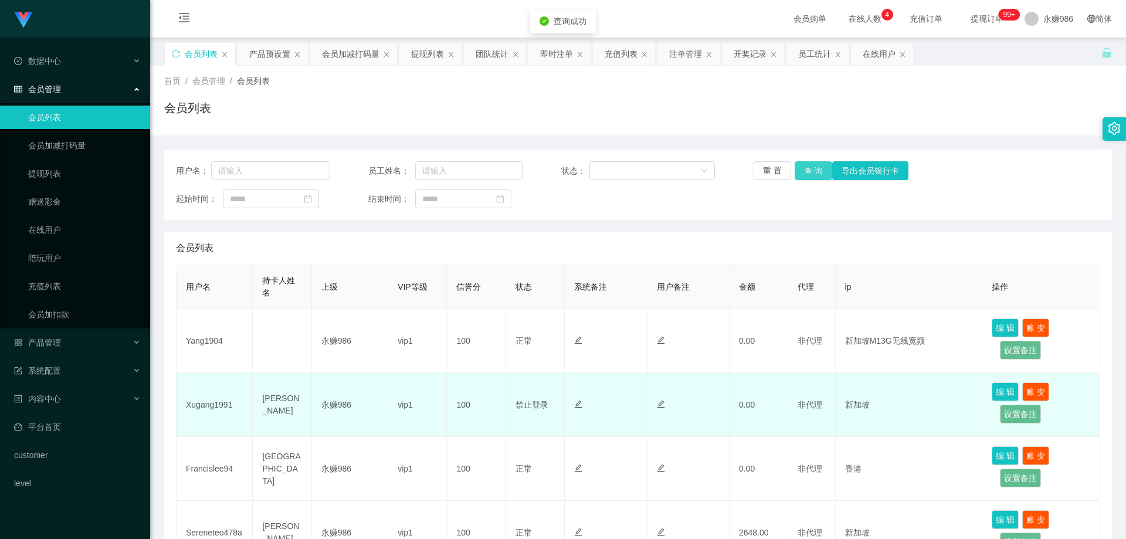
scroll to position [176, 0]
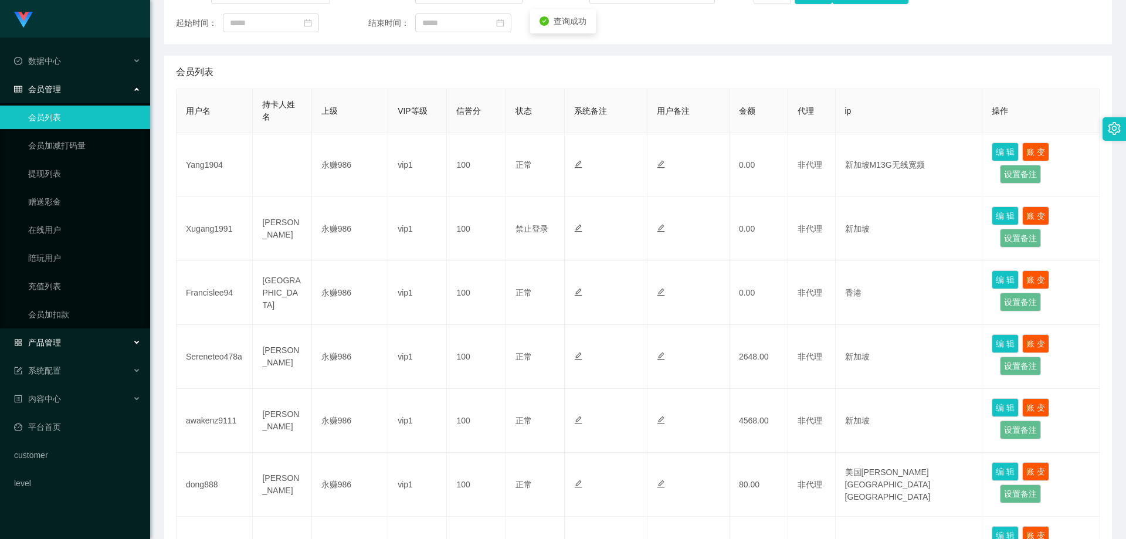
click at [62, 340] on div "产品管理" at bounding box center [75, 342] width 150 height 23
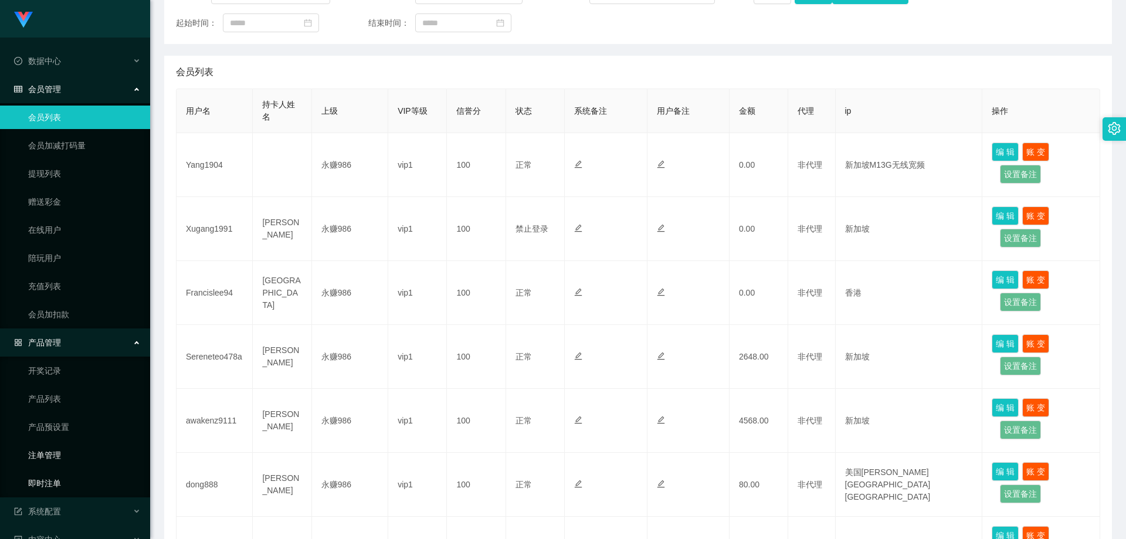
click at [57, 479] on link "即时注单" at bounding box center [84, 483] width 113 height 23
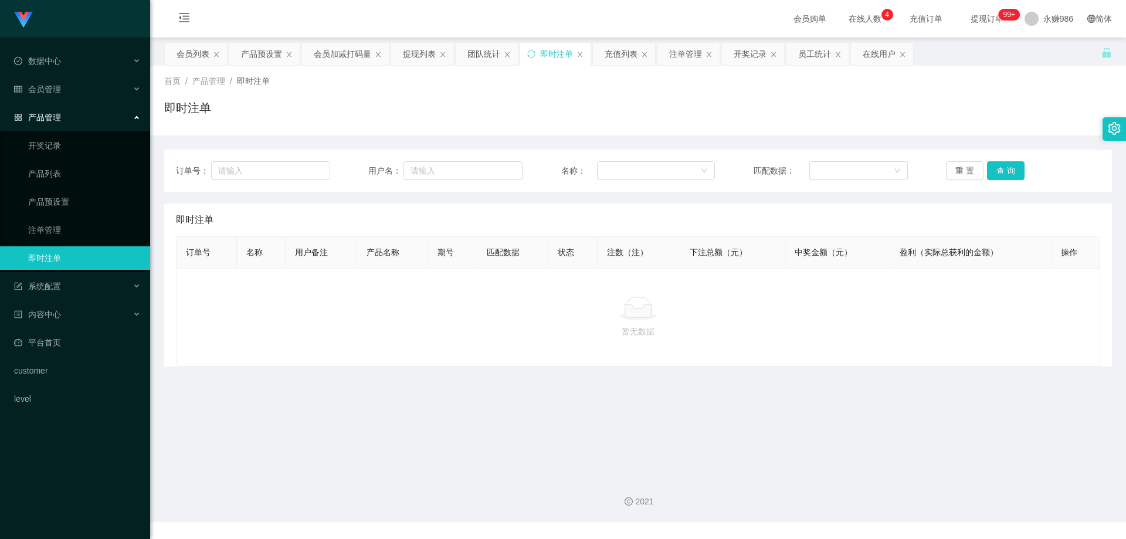
click at [997, 161] on div "订单号： 用户名： 名称： 匹配数据： 重 置 查 询" at bounding box center [638, 171] width 948 height 42
click at [999, 168] on button "查 询" at bounding box center [1006, 170] width 38 height 19
click at [47, 226] on link "注单管理" at bounding box center [84, 229] width 113 height 23
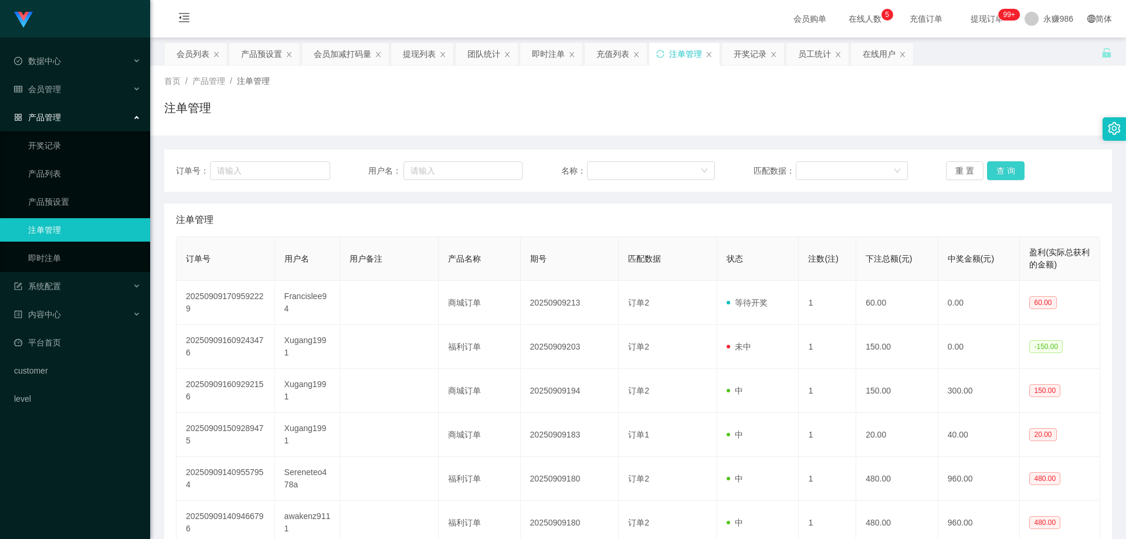
click at [988, 174] on button "查 询" at bounding box center [1006, 170] width 38 height 19
click at [988, 174] on button "查 询" at bounding box center [1012, 170] width 50 height 19
click at [988, 174] on button "查 询" at bounding box center [1006, 170] width 38 height 19
click at [77, 80] on div "会员管理" at bounding box center [75, 88] width 150 height 23
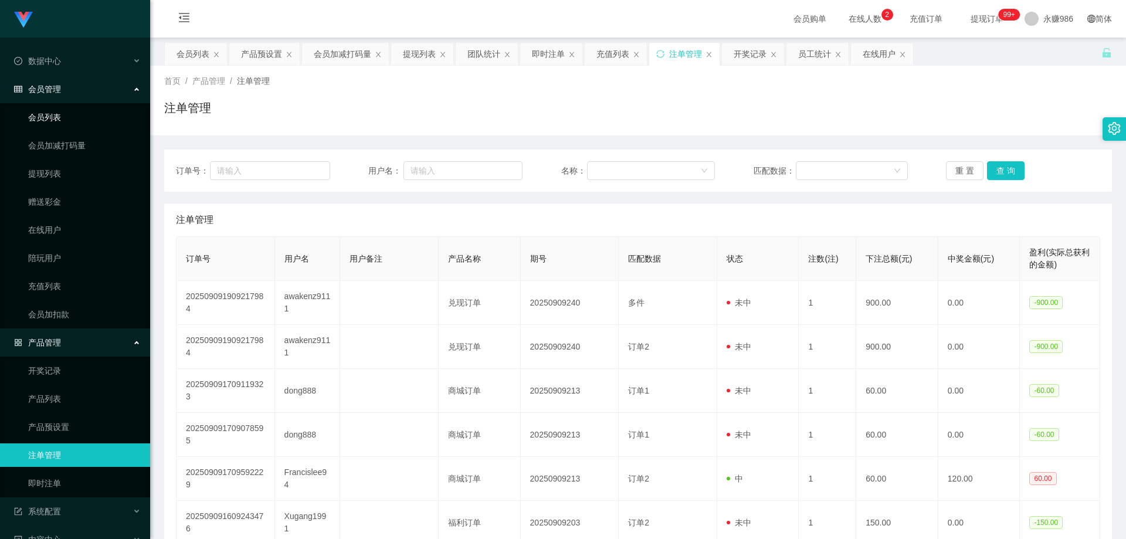
click at [56, 116] on link "会员列表" at bounding box center [84, 117] width 113 height 23
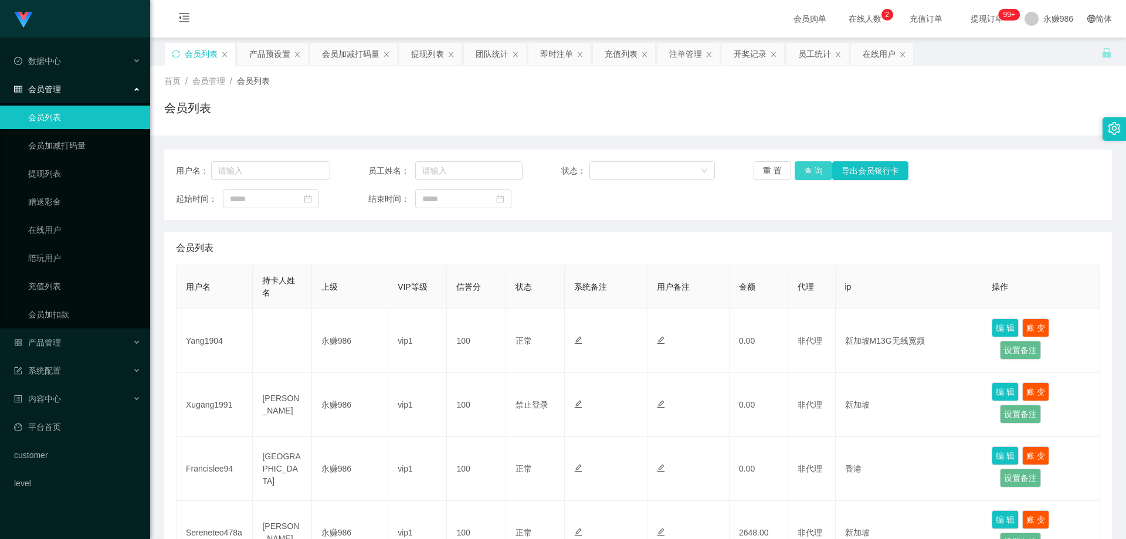
click at [813, 171] on button "查 询" at bounding box center [814, 170] width 38 height 19
click at [814, 169] on button "查 询" at bounding box center [814, 170] width 38 height 19
click at [80, 89] on div "会员管理" at bounding box center [75, 88] width 150 height 23
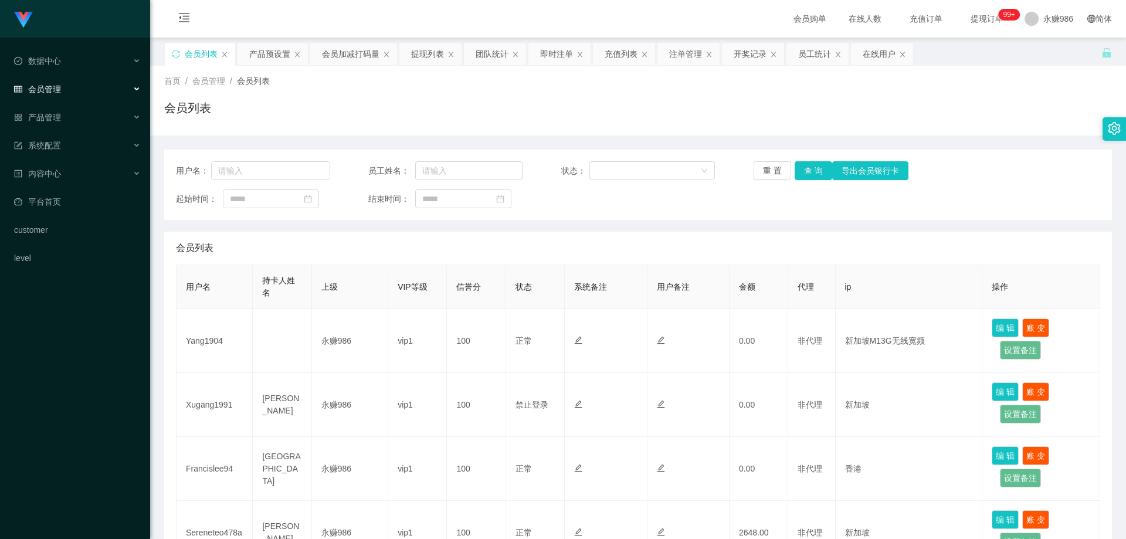
click at [80, 89] on div "会员管理" at bounding box center [75, 88] width 150 height 23
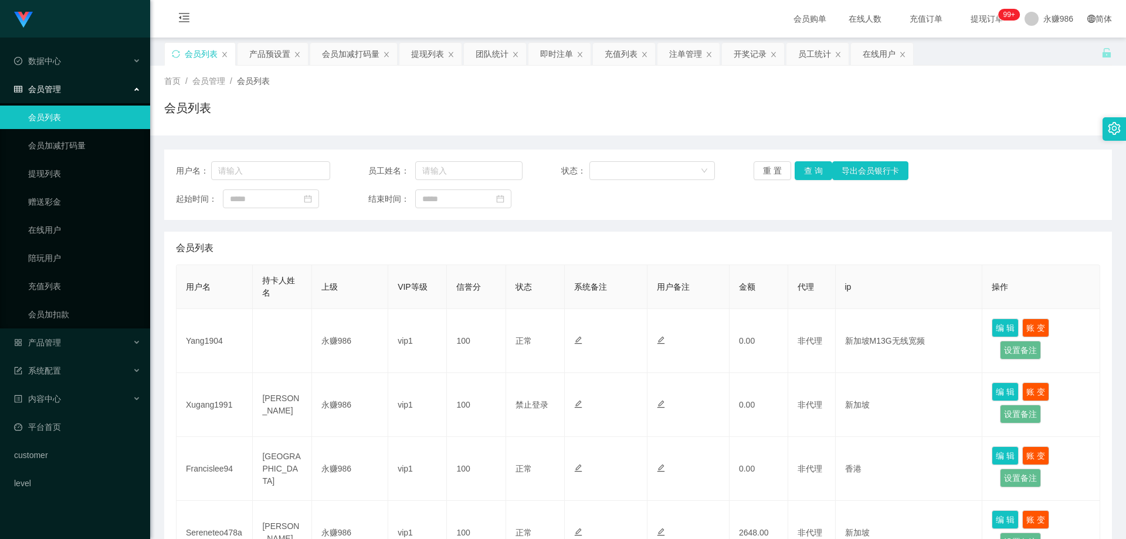
click at [62, 124] on link "会员列表" at bounding box center [84, 117] width 113 height 23
click at [815, 176] on button "查 询" at bounding box center [814, 170] width 38 height 19
click at [74, 61] on div "数据中心" at bounding box center [75, 60] width 150 height 23
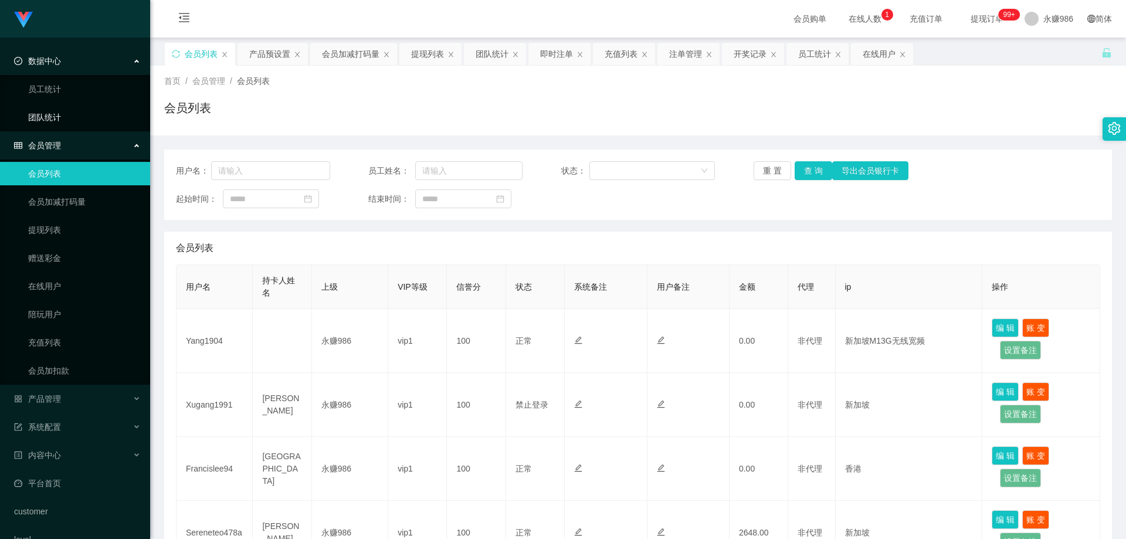
click at [65, 108] on link "团队统计" at bounding box center [84, 117] width 113 height 23
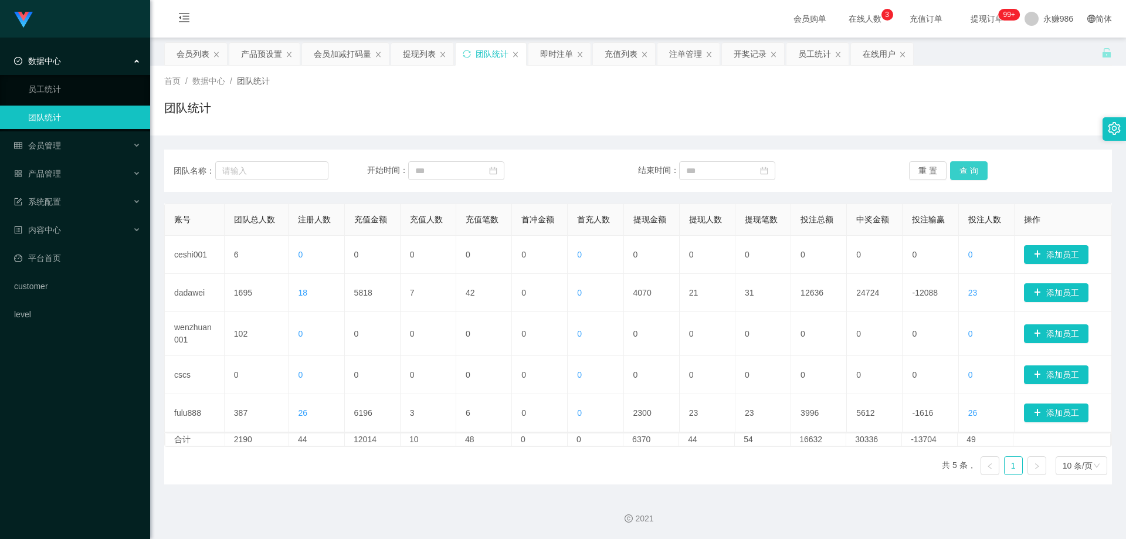
click at [956, 164] on button "查 询" at bounding box center [969, 170] width 38 height 19
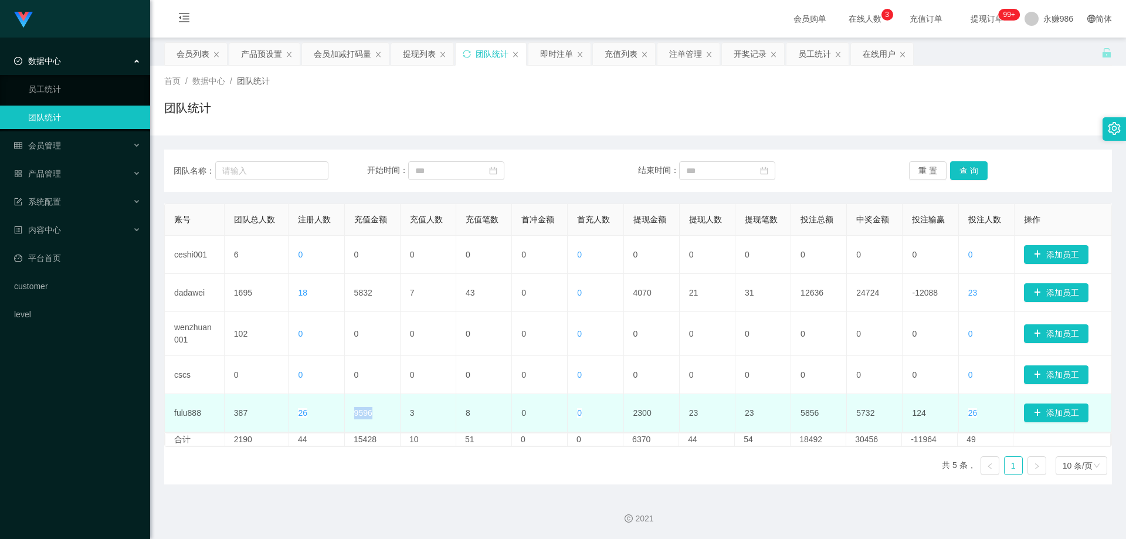
drag, startPoint x: 363, startPoint y: 413, endPoint x: 351, endPoint y: 413, distance: 11.7
click at [351, 413] on td "9596" at bounding box center [373, 413] width 56 height 38
click at [357, 415] on td "9596" at bounding box center [373, 413] width 56 height 38
click at [365, 415] on td "9596" at bounding box center [373, 413] width 56 height 38
click at [362, 415] on td "9596" at bounding box center [373, 413] width 56 height 38
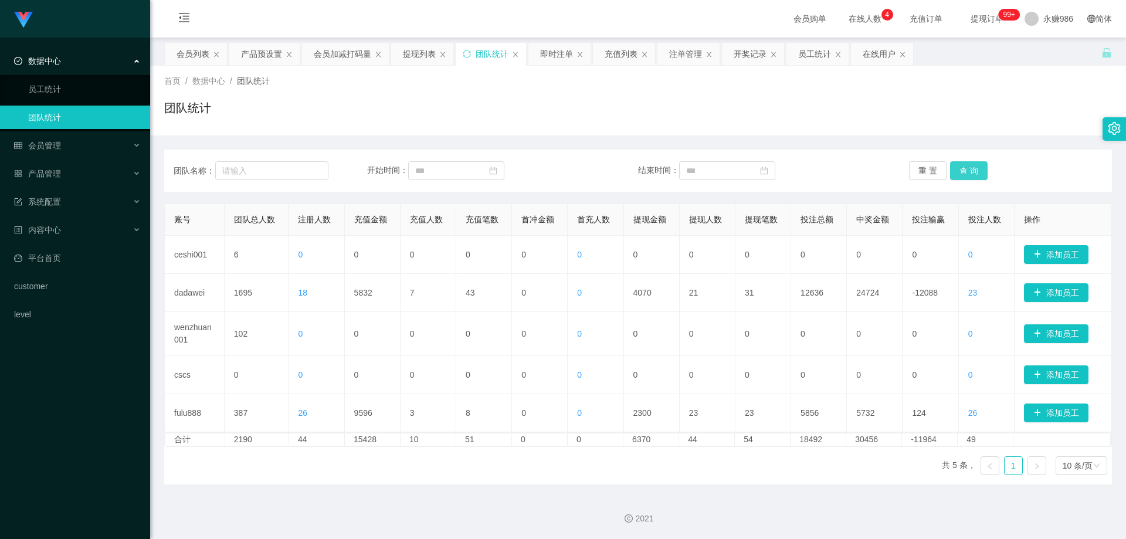
click at [963, 171] on button "查 询" at bounding box center [969, 170] width 38 height 19
click at [971, 168] on button "查 询" at bounding box center [969, 170] width 38 height 19
click at [73, 143] on div "会员管理" at bounding box center [75, 145] width 150 height 23
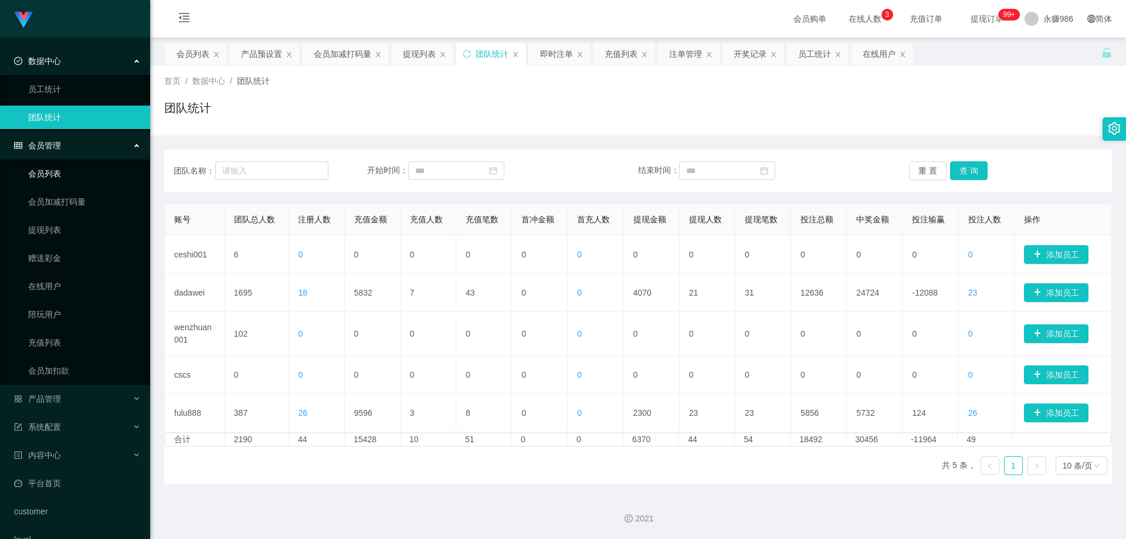
click at [40, 164] on link "会员列表" at bounding box center [84, 173] width 113 height 23
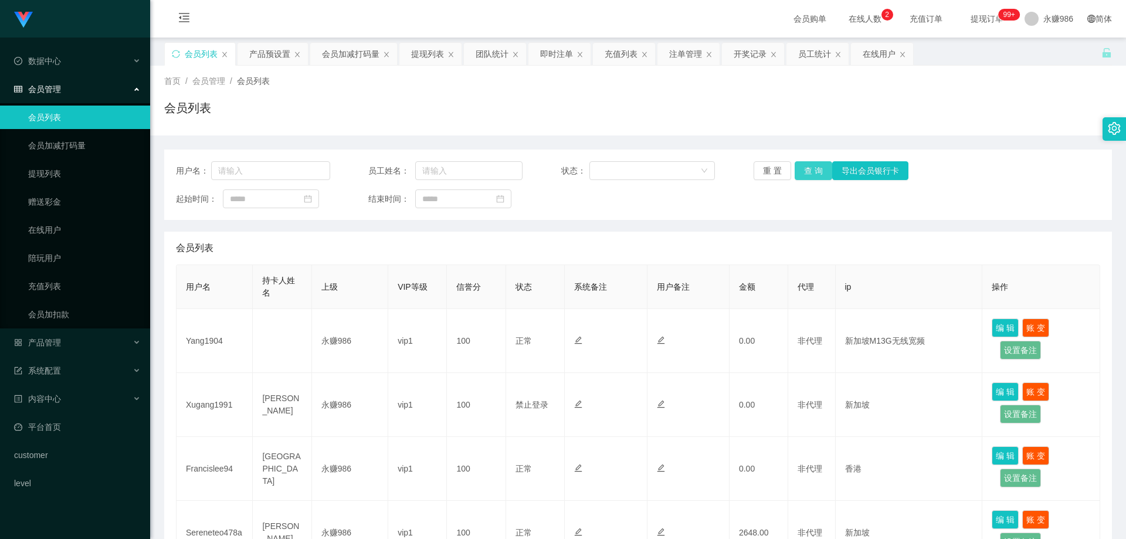
click at [795, 168] on button "查 询" at bounding box center [814, 170] width 38 height 19
click at [797, 169] on button "查 询" at bounding box center [814, 170] width 38 height 19
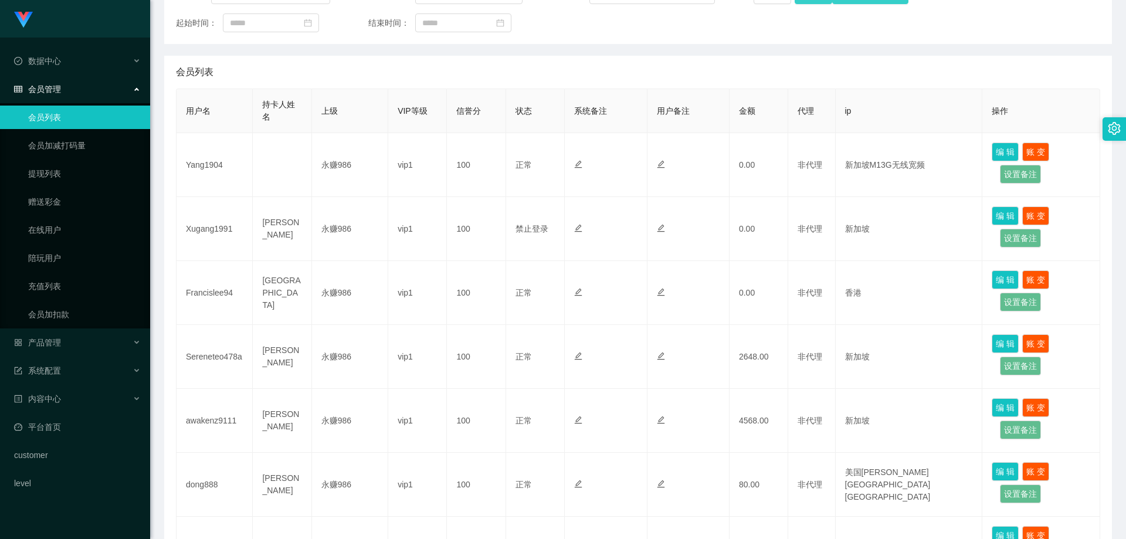
scroll to position [59, 0]
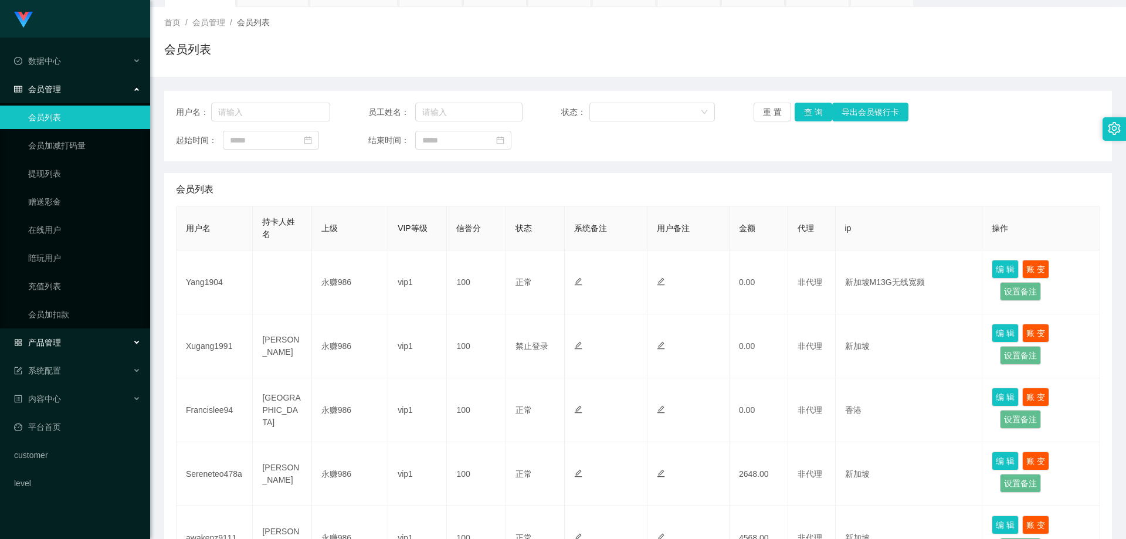
click at [85, 338] on div "产品管理" at bounding box center [75, 342] width 150 height 23
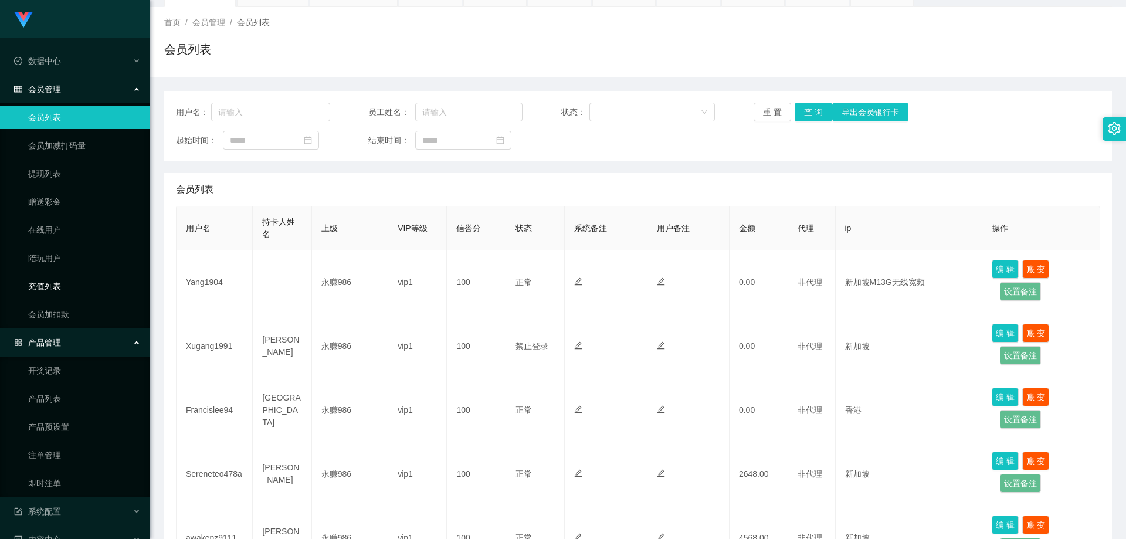
click at [63, 280] on link "充值列表" at bounding box center [84, 285] width 113 height 23
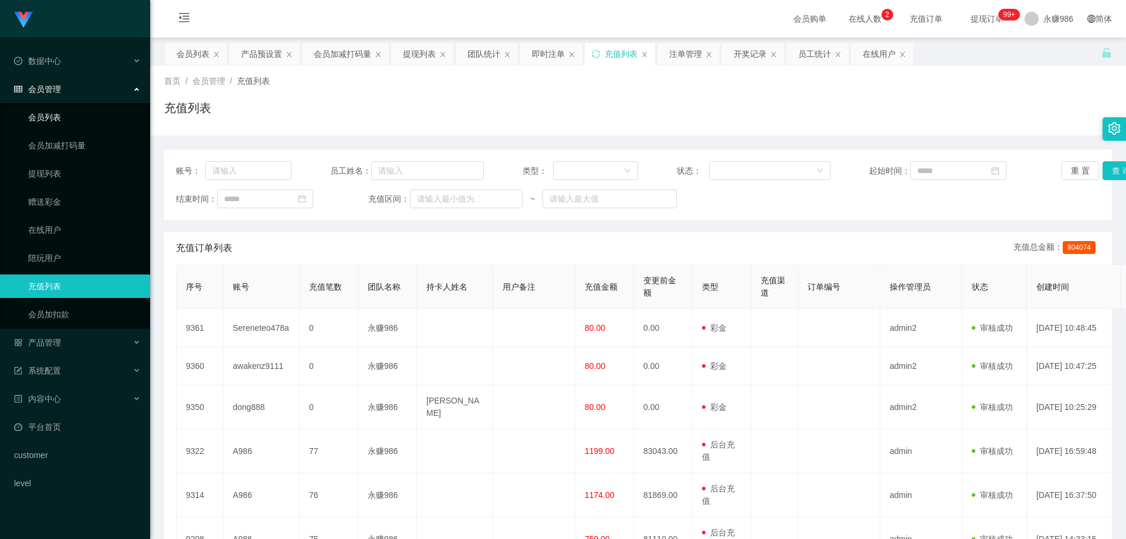
click at [83, 113] on link "会员列表" at bounding box center [84, 117] width 113 height 23
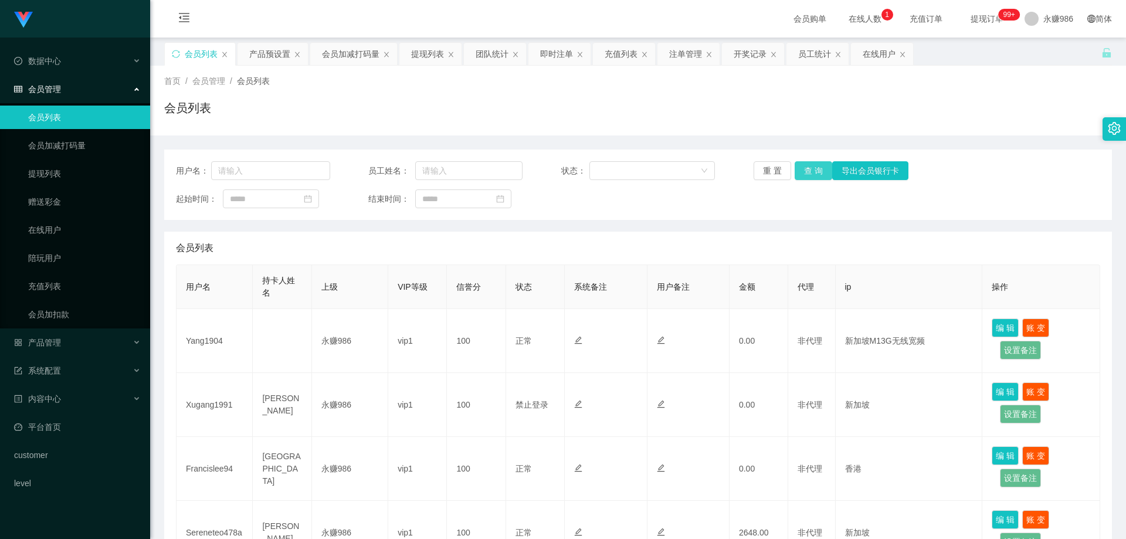
click at [798, 173] on button "查 询" at bounding box center [814, 170] width 38 height 19
click at [796, 173] on button "查 询" at bounding box center [814, 170] width 38 height 19
click at [809, 164] on button "查 询" at bounding box center [814, 170] width 38 height 19
click at [53, 147] on link "会员加减打码量" at bounding box center [84, 145] width 113 height 23
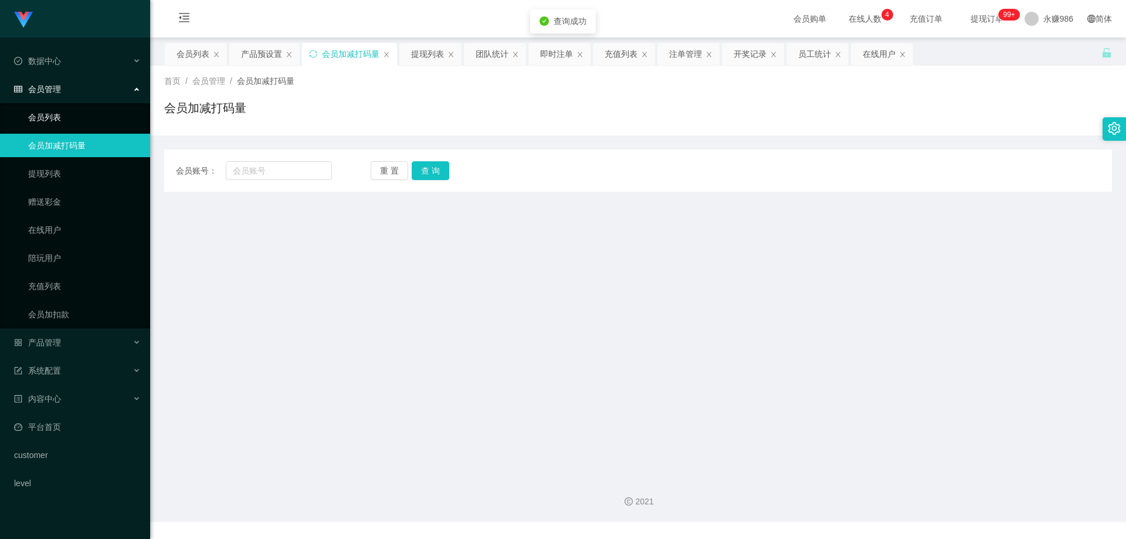
click at [74, 121] on link "会员列表" at bounding box center [84, 117] width 113 height 23
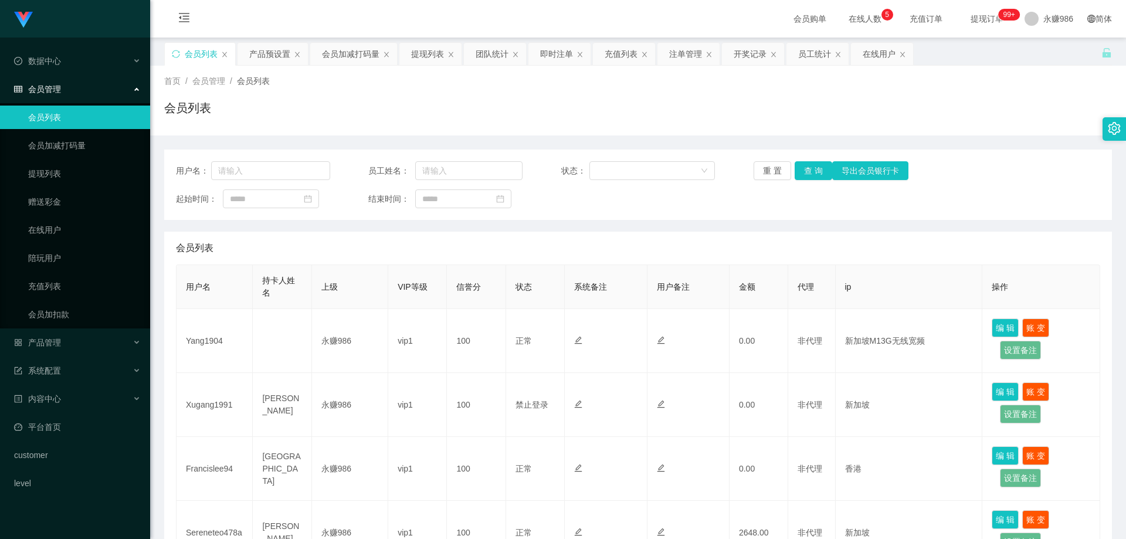
scroll to position [176, 0]
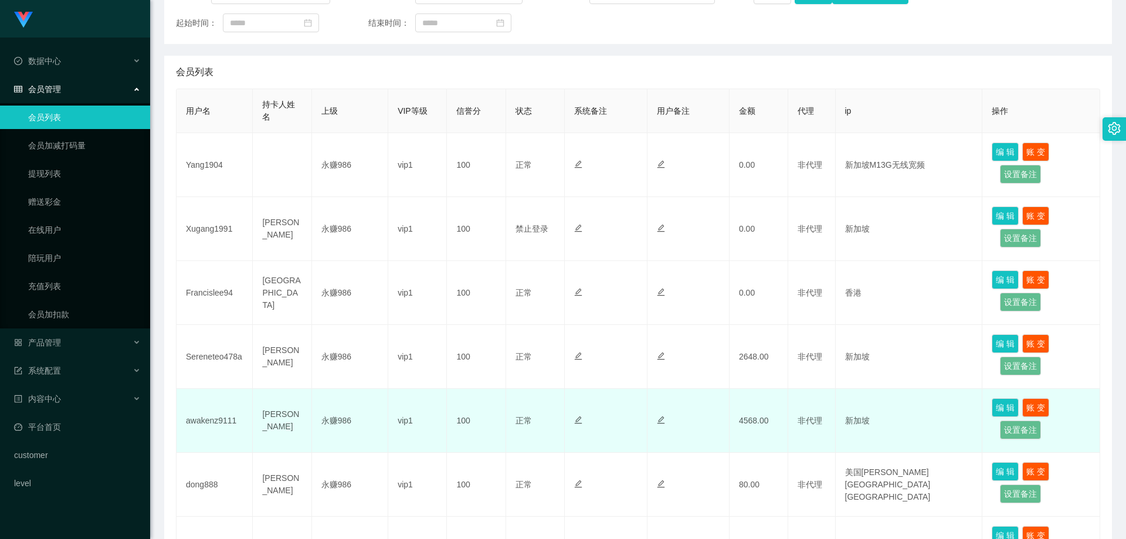
click at [229, 426] on td "awakenz9111" at bounding box center [215, 421] width 76 height 64
